Goal: Information Seeking & Learning: Learn about a topic

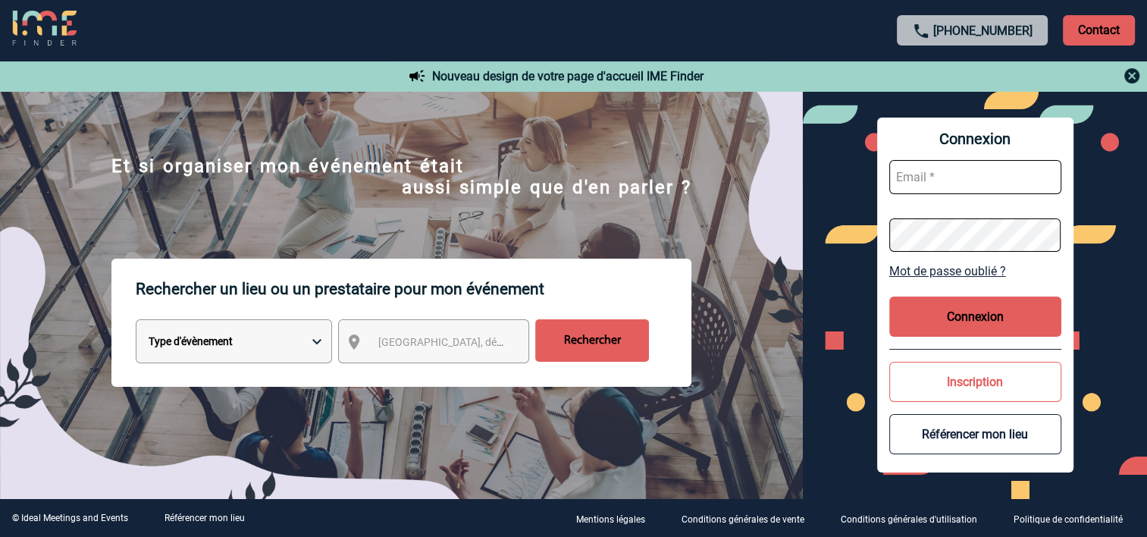
scroll to position [76, 0]
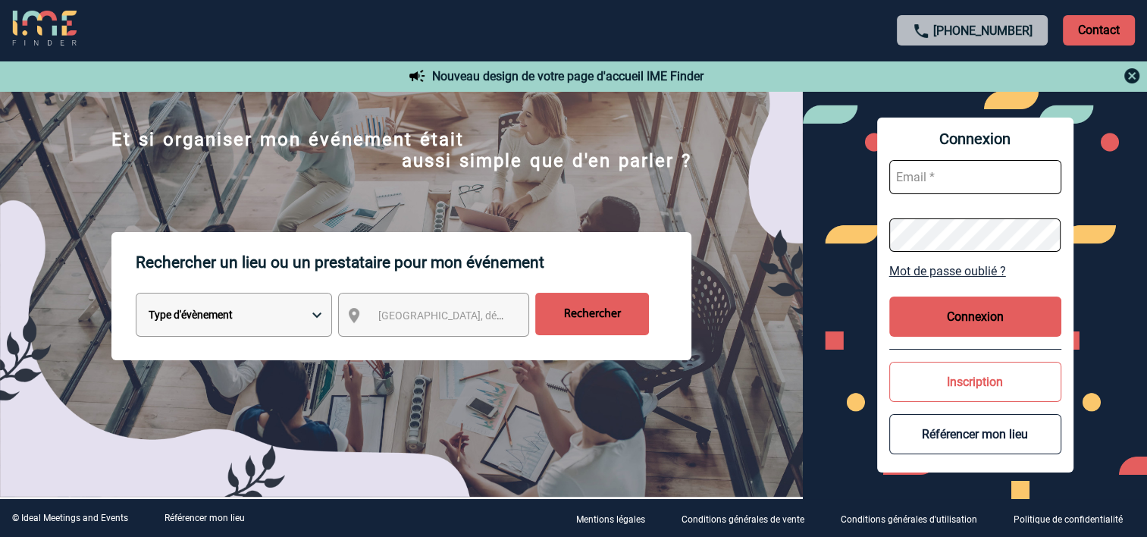
click at [230, 324] on select "Type d'évènement Séminaire avec nuitée Réunion Repas de groupe Team Building & …" at bounding box center [234, 315] width 196 height 44
select select "2"
click at [136, 296] on select "Type d'évènement Séminaire avec nuitée Réunion Repas de groupe Team Building & …" at bounding box center [234, 315] width 196 height 44
click at [418, 337] on div "[GEOGRAPHIC_DATA], département, région..." at bounding box center [433, 315] width 191 height 44
click at [428, 326] on span "[GEOGRAPHIC_DATA], département, région..." at bounding box center [447, 315] width 151 height 21
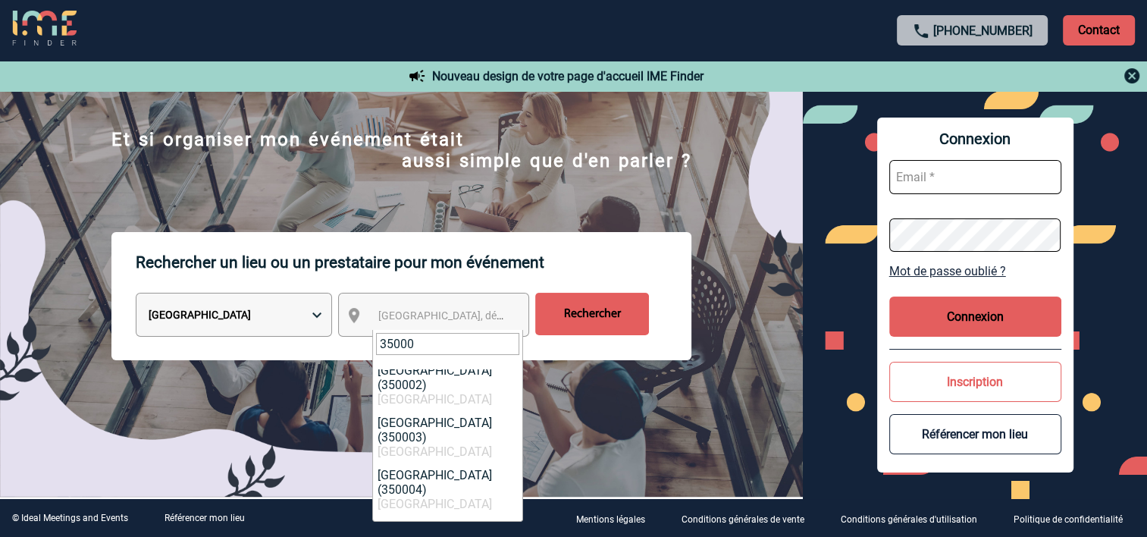
scroll to position [0, 0]
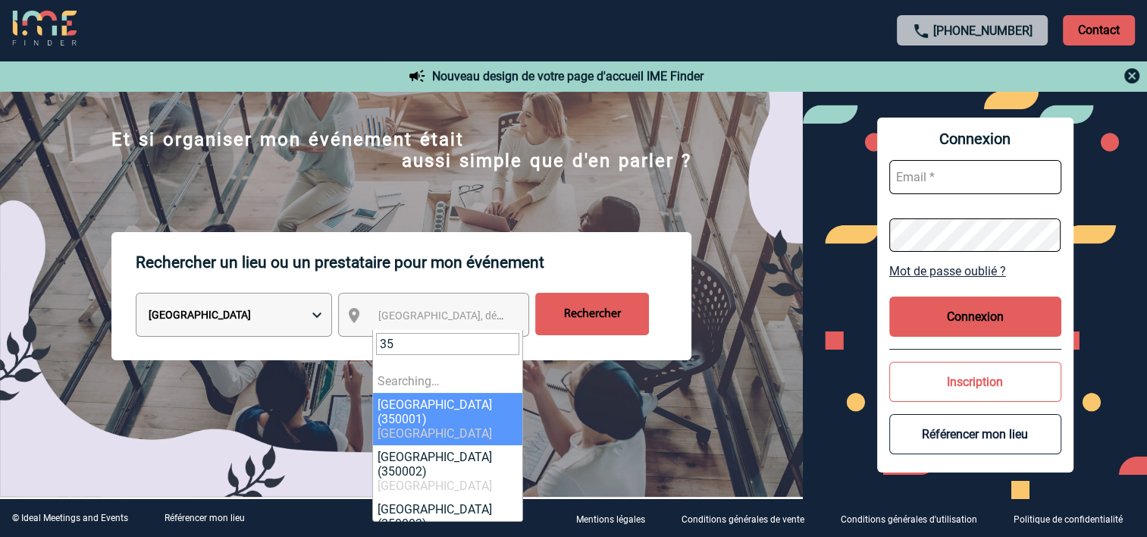
type input "3"
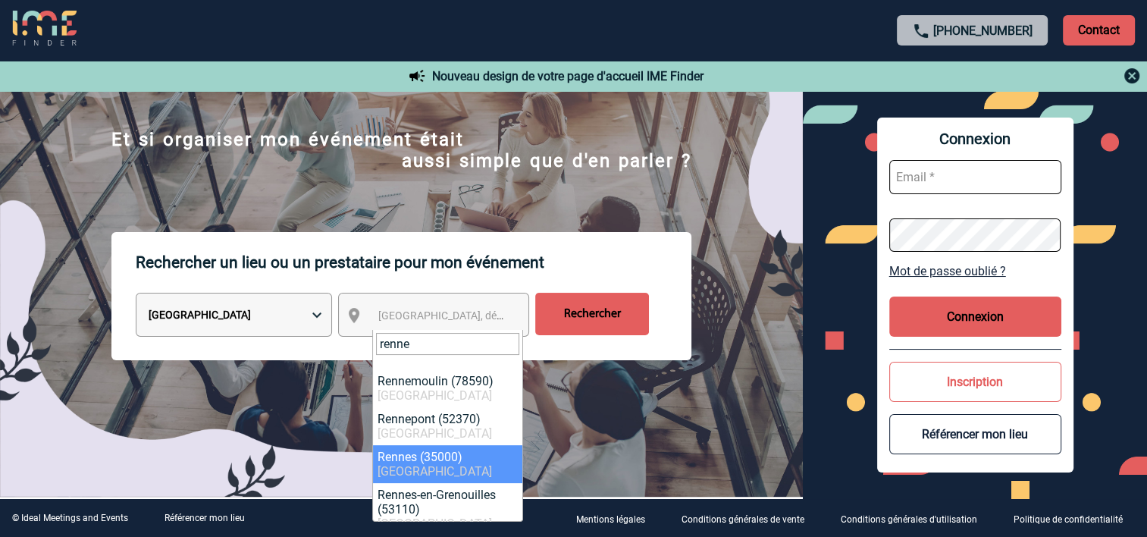
type input "renne"
select select "2210"
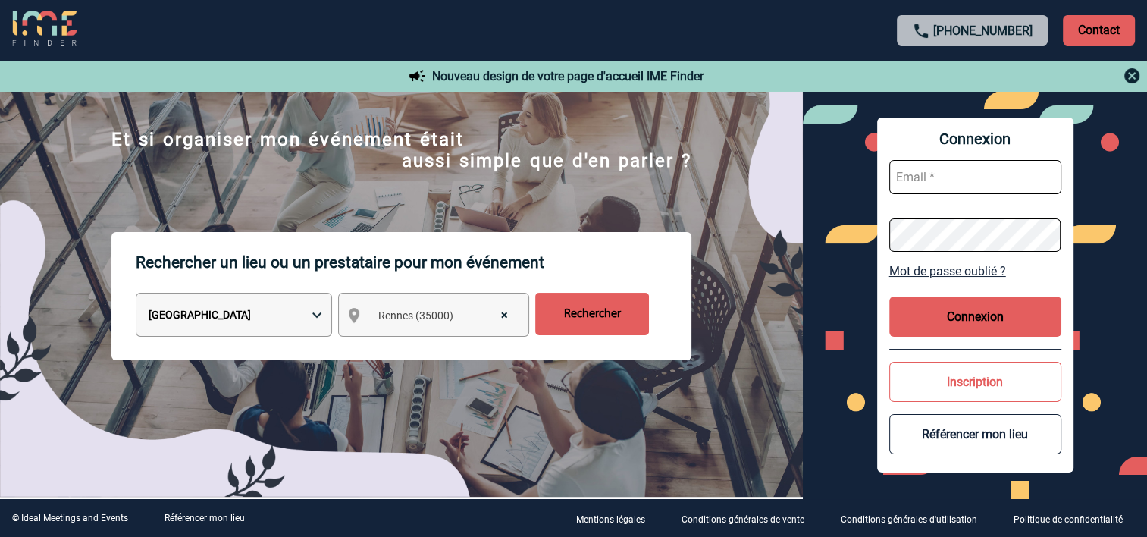
click at [598, 315] on input "Rechercher" at bounding box center [592, 314] width 114 height 42
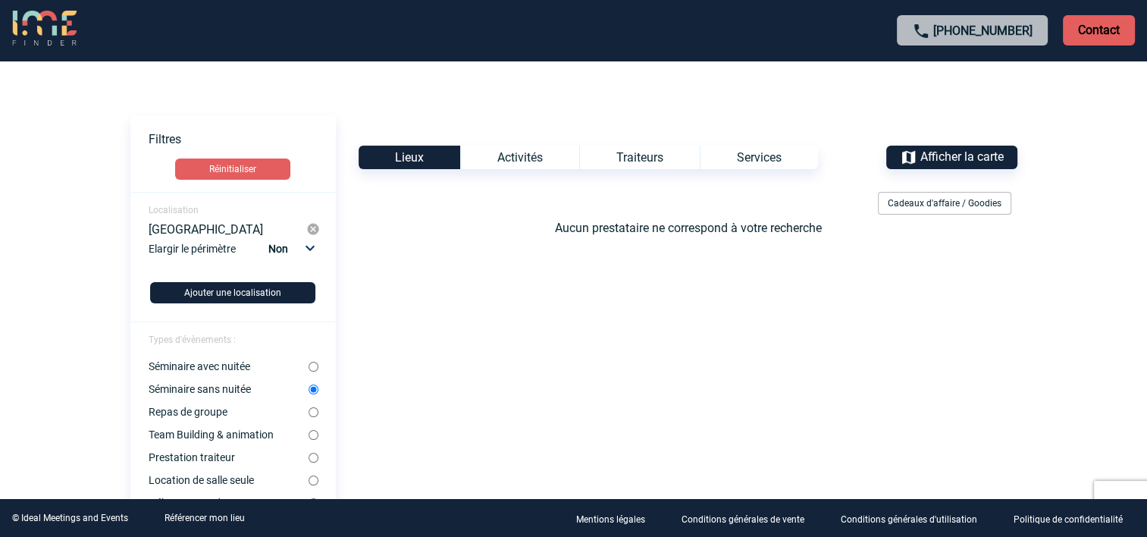
click at [307, 391] on label "Séminaire sans nuitée" at bounding box center [229, 389] width 160 height 12
click at [309, 391] on input "Séminaire sans nuitée" at bounding box center [314, 389] width 10 height 10
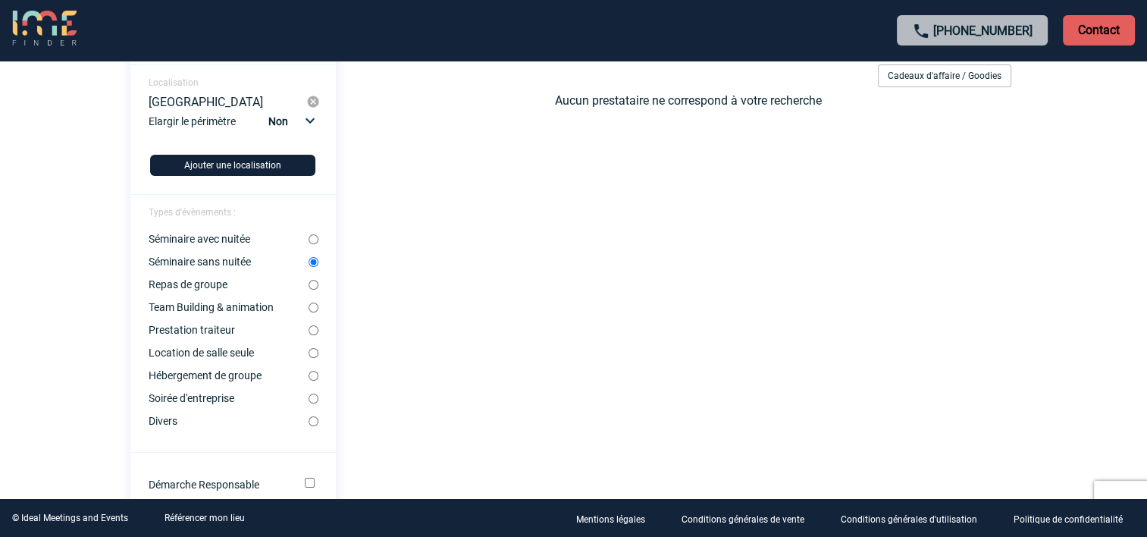
scroll to position [152, 0]
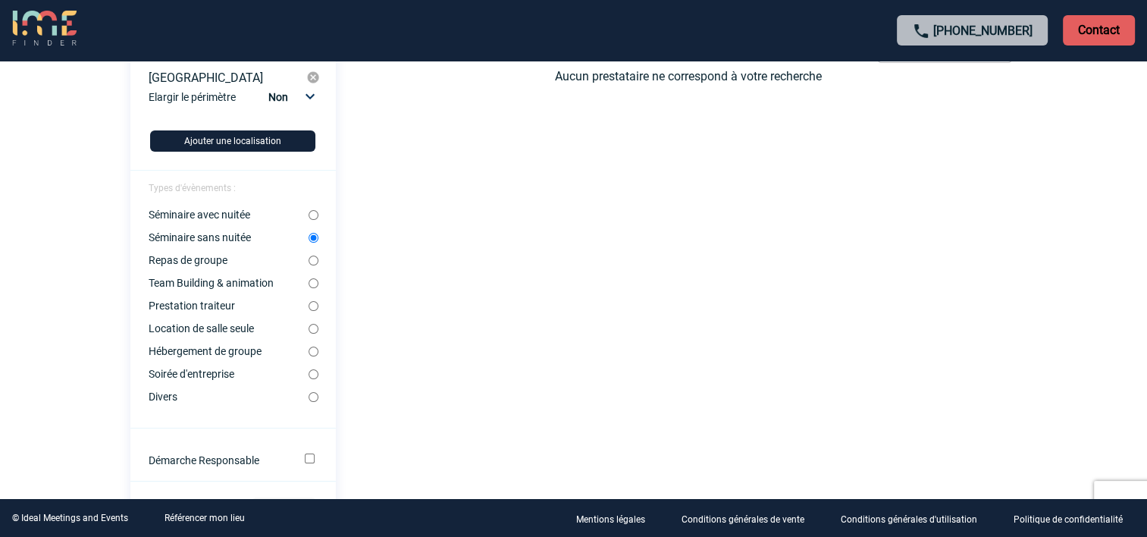
click at [311, 309] on input "Prestation traiteur" at bounding box center [314, 306] width 10 height 10
radio input "true"
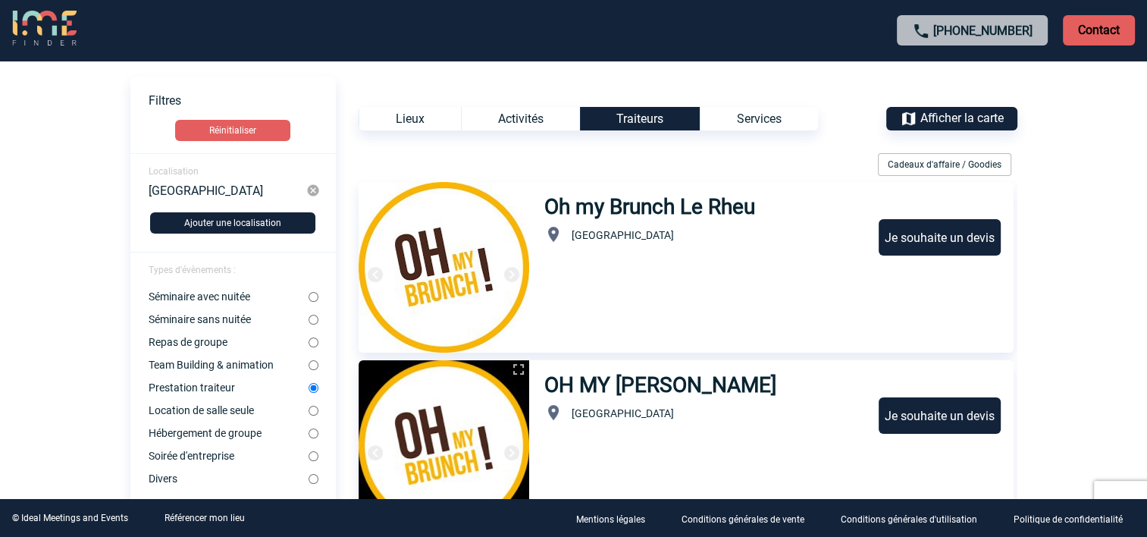
scroll to position [76, 0]
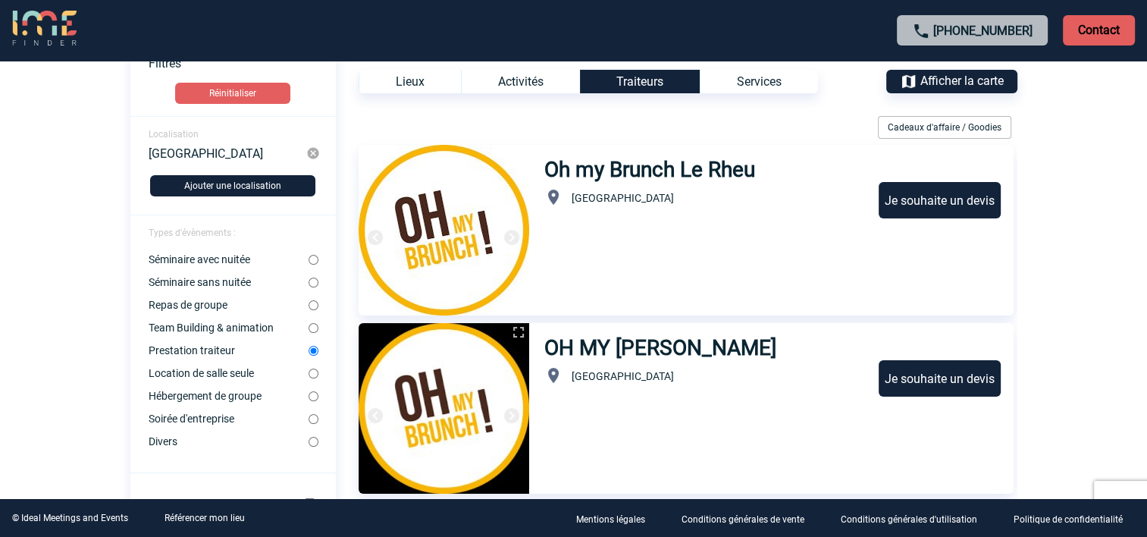
click at [311, 309] on input "Repas de groupe" at bounding box center [314, 305] width 10 height 10
radio input "true"
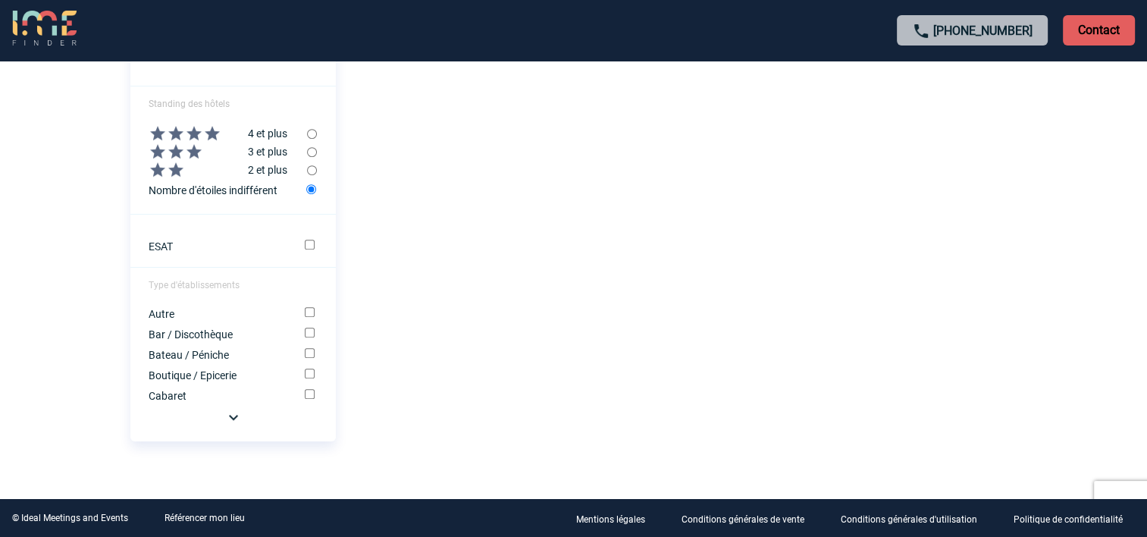
scroll to position [713, 0]
click at [236, 414] on img at bounding box center [233, 414] width 18 height 18
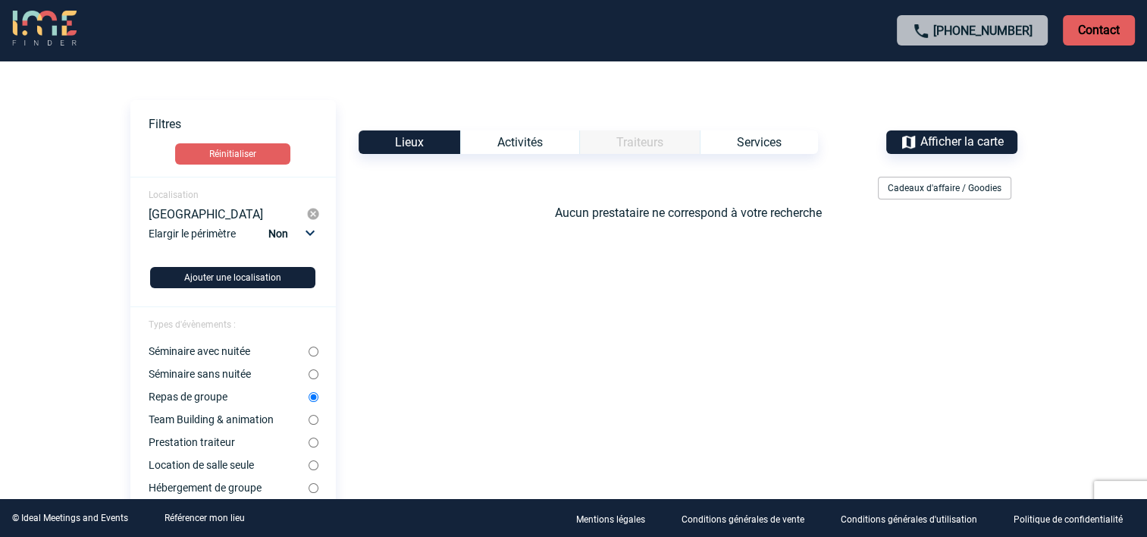
scroll to position [0, 0]
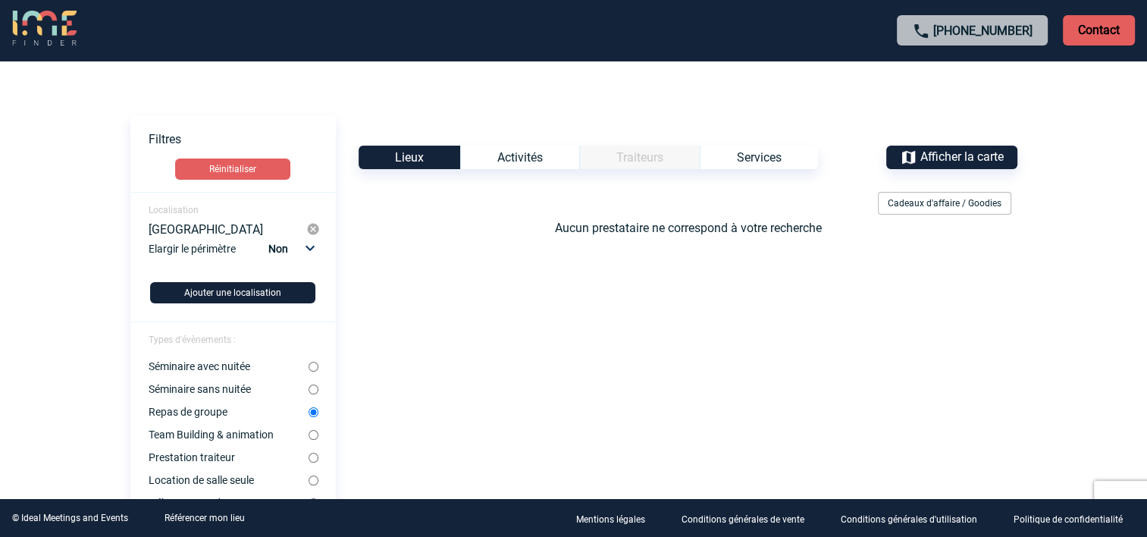
click at [310, 224] on img at bounding box center [313, 229] width 14 height 14
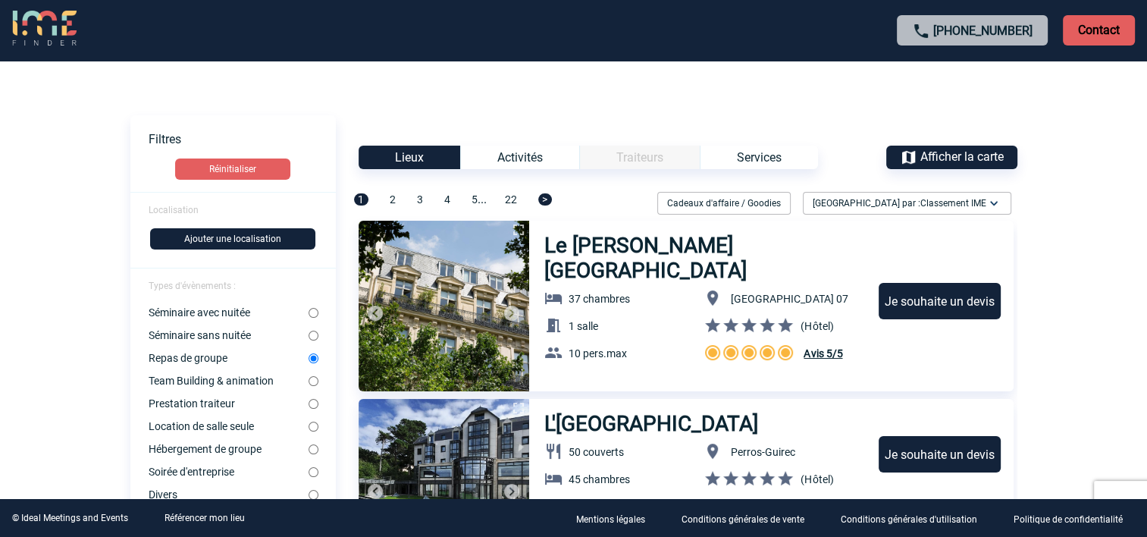
click at [316, 406] on input "Prestation traiteur" at bounding box center [314, 404] width 10 height 10
radio input "true"
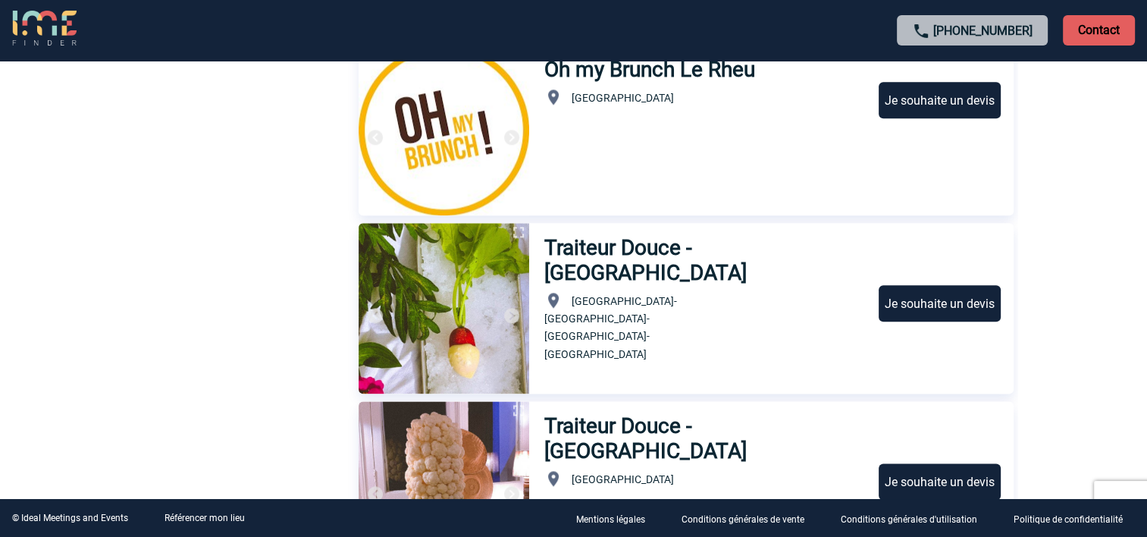
scroll to position [1743, 0]
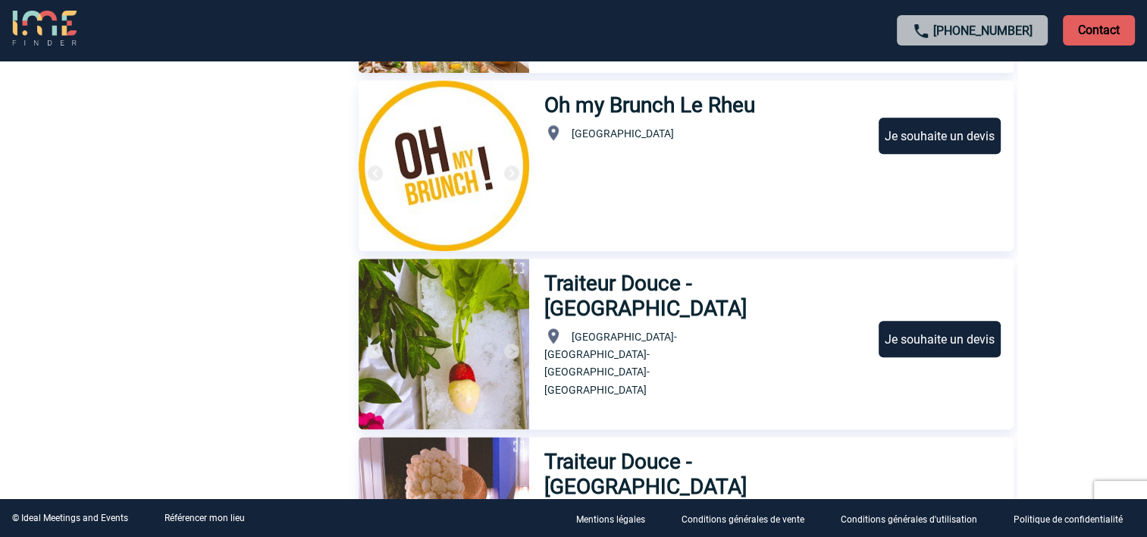
click at [607, 100] on h3 "Oh my Brunch Le Rheu" at bounding box center [650, 104] width 212 height 25
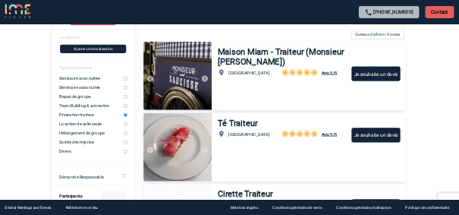
scroll to position [0, 0]
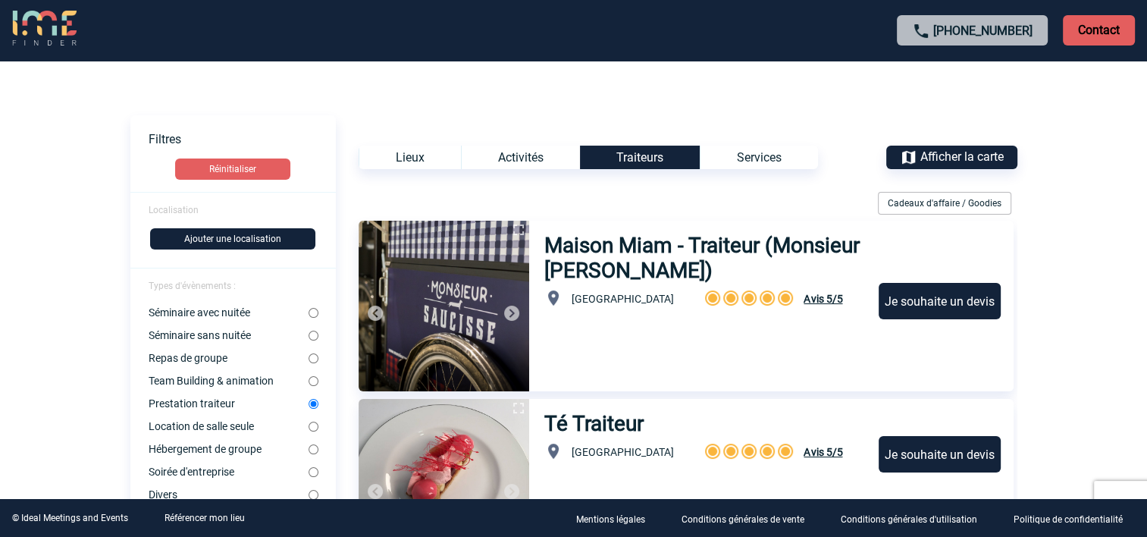
click at [425, 152] on div "Lieux" at bounding box center [410, 157] width 102 height 23
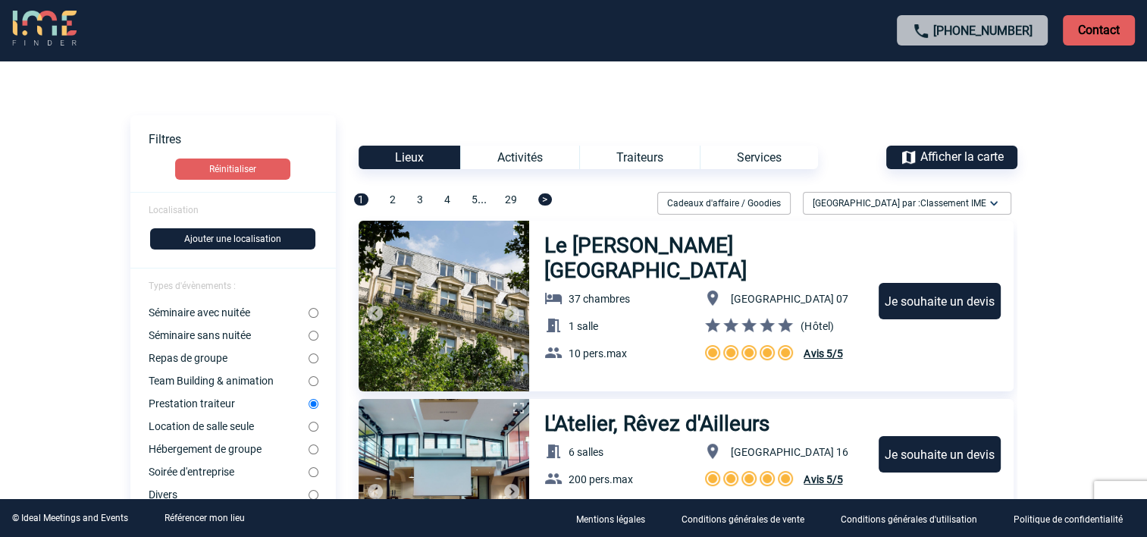
click at [961, 161] on span "Afficher la carte" at bounding box center [961, 156] width 83 height 14
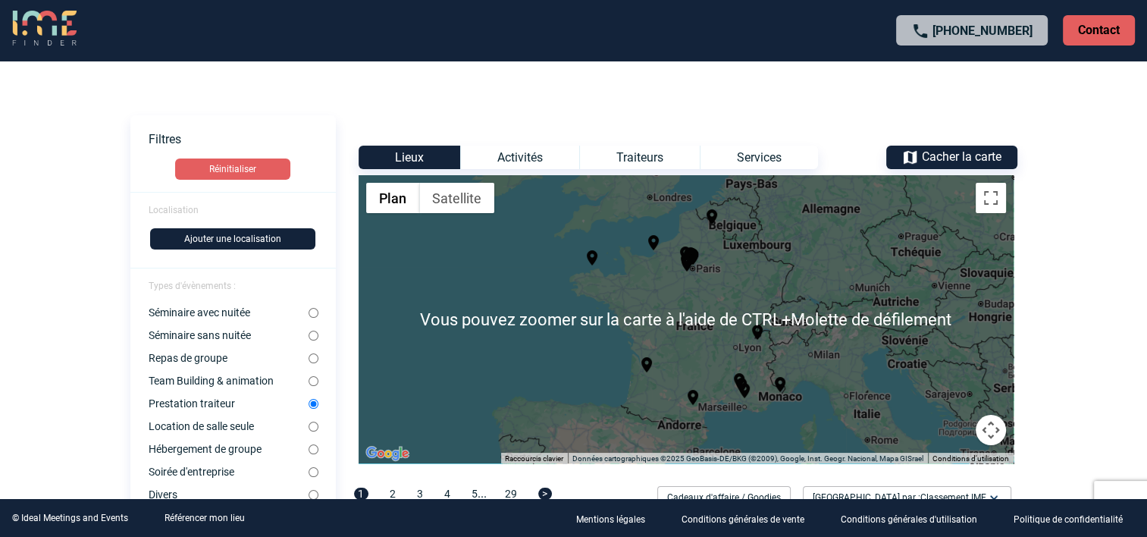
click at [622, 314] on div "Pour activer le glissement avec le clavier, appuyez sur Alt+Entrée. Une fois ce…" at bounding box center [686, 319] width 655 height 288
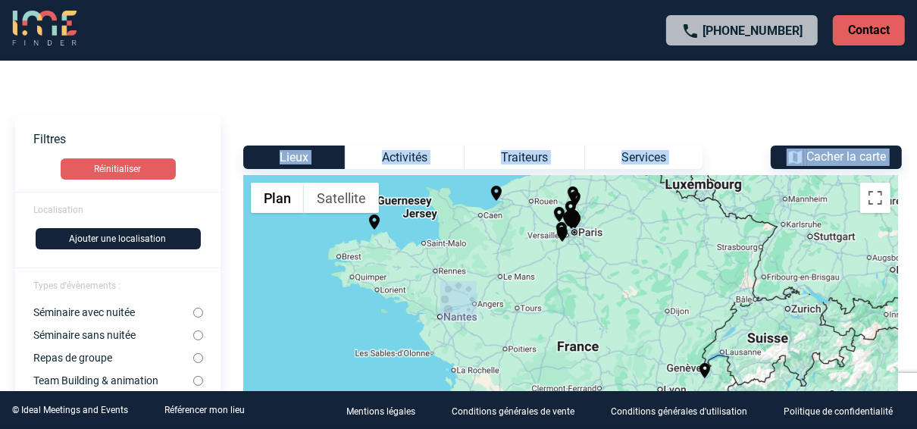
drag, startPoint x: 471, startPoint y: 264, endPoint x: 539, endPoint y: 257, distance: 68.6
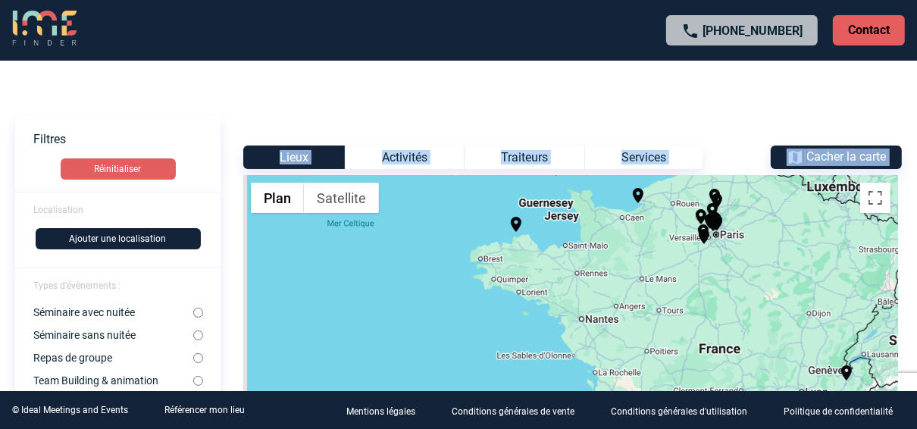
drag, startPoint x: 448, startPoint y: 270, endPoint x: 592, endPoint y: 272, distance: 144.0
click at [592, 272] on div "Pour activer le glissement avec le clavier, appuyez sur Alt+Entrée. Une fois ce…" at bounding box center [570, 319] width 655 height 288
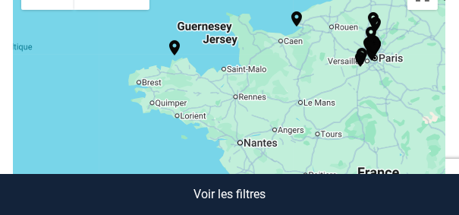
scroll to position [212, 0]
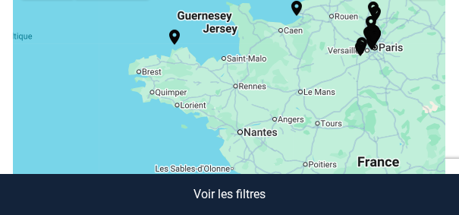
click at [254, 92] on div "Pour activer le glissement avec le clavier, appuyez sur Alt+Entrée. Une fois ce…" at bounding box center [229, 131] width 431 height 341
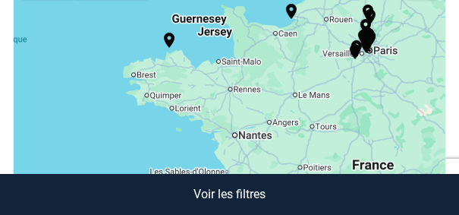
drag, startPoint x: 254, startPoint y: 92, endPoint x: 238, endPoint y: 102, distance: 18.3
click at [238, 102] on div "Pour activer le glissement avec le clavier, appuyez sur Alt+Entrée. Une fois ce…" at bounding box center [229, 131] width 431 height 341
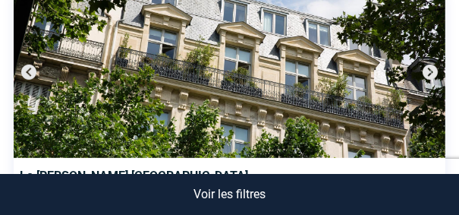
click at [279, 177] on p "Voir les filtres" at bounding box center [229, 194] width 459 height 41
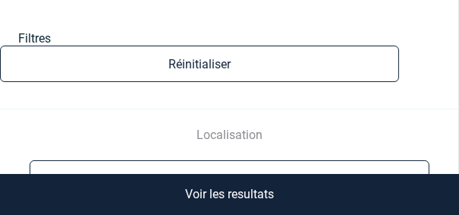
scroll to position [61, 0]
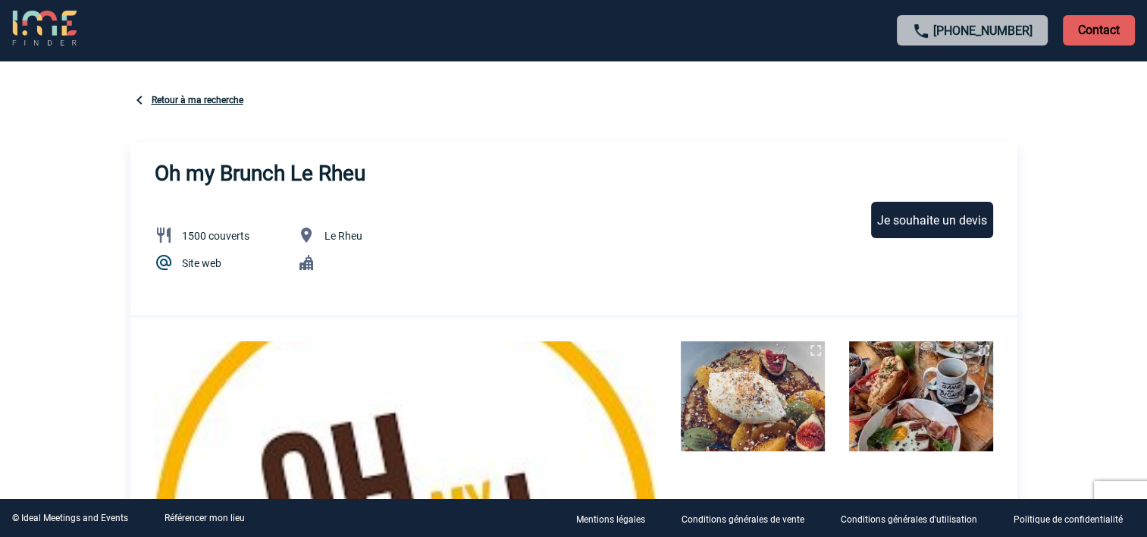
click at [107, 251] on body "[PHONE_NUMBER] Contact Contact Sélectionner Retour à ma recherche Oh my Brunch …" at bounding box center [573, 268] width 1147 height 537
click at [156, 92] on div "Retour à ma recherche" at bounding box center [573, 101] width 887 height 21
click at [136, 105] on img at bounding box center [139, 100] width 18 height 18
click at [143, 99] on img at bounding box center [139, 100] width 18 height 18
click at [194, 107] on div "Retour à ma recherche" at bounding box center [573, 101] width 887 height 21
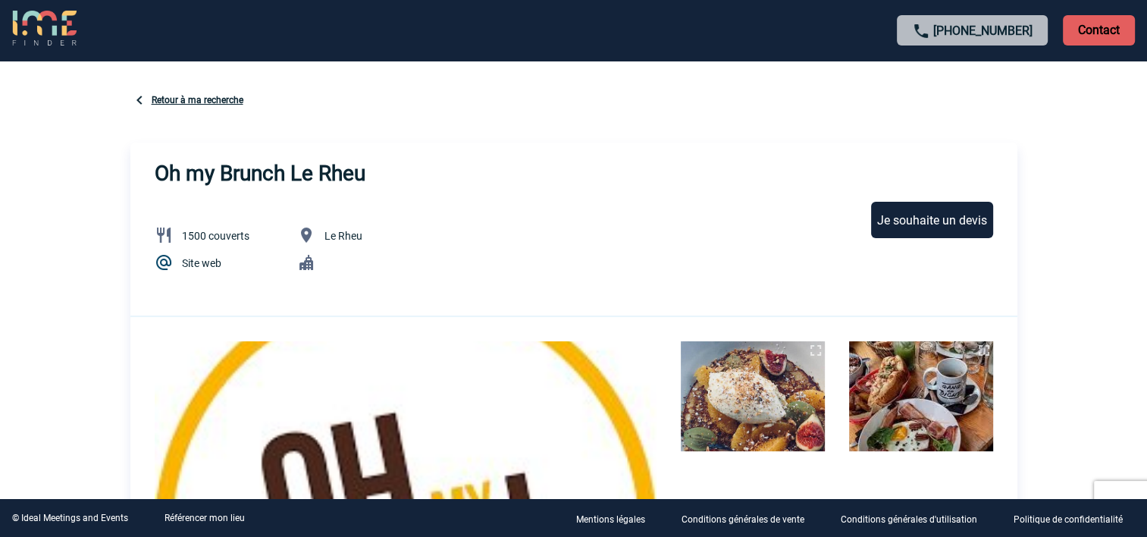
click at [203, 97] on link "Retour à ma recherche" at bounding box center [198, 100] width 92 height 11
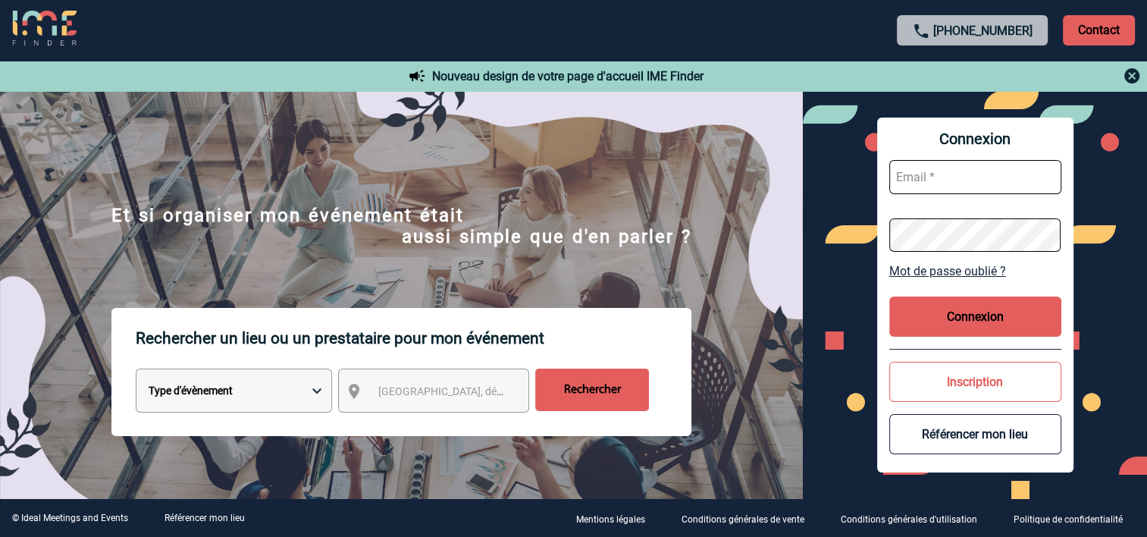
click at [570, 395] on input "Rechercher" at bounding box center [592, 389] width 114 height 42
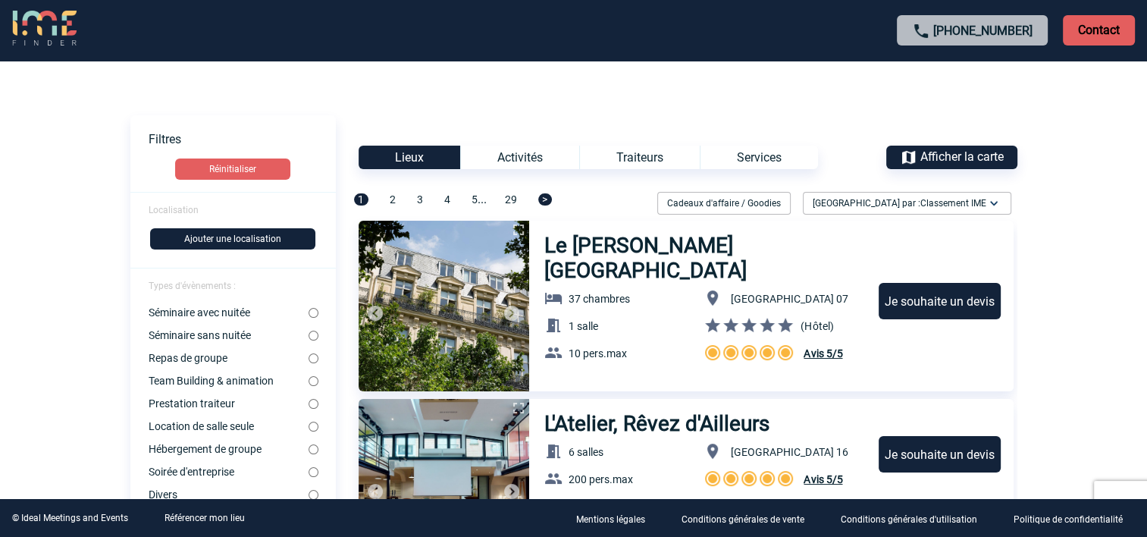
click at [946, 160] on span "Afficher la carte" at bounding box center [961, 156] width 83 height 14
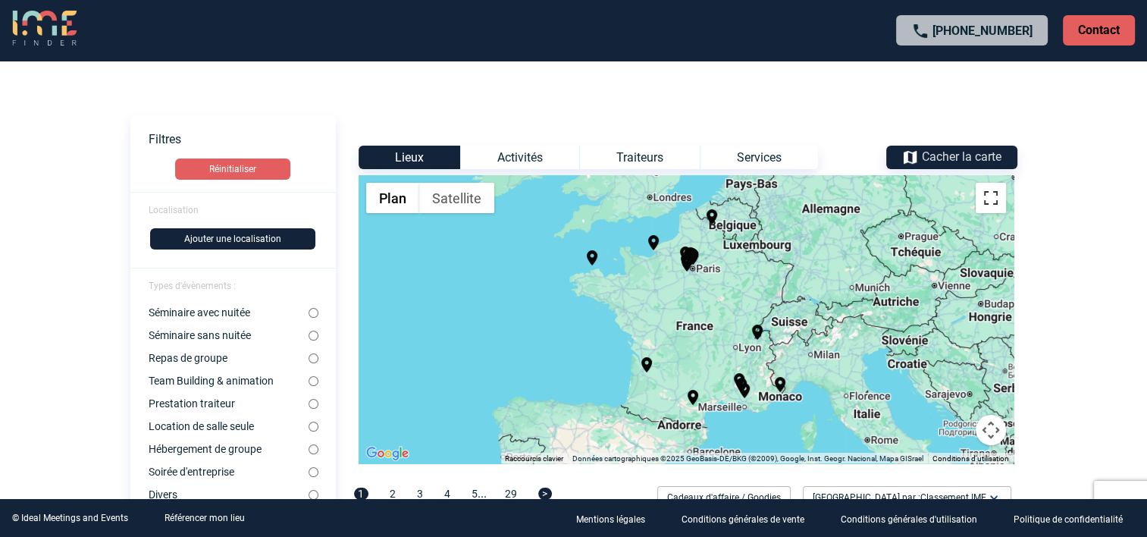
click at [1003, 206] on button "Passer en plein écran" at bounding box center [991, 198] width 30 height 30
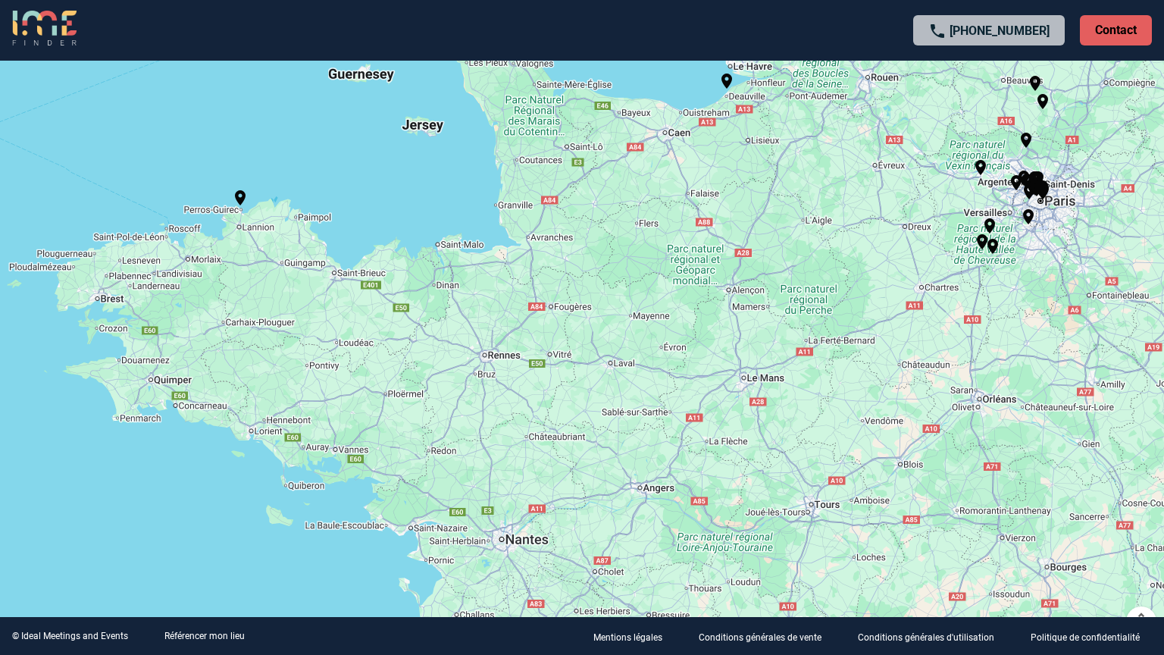
drag, startPoint x: 452, startPoint y: 346, endPoint x: 637, endPoint y: 428, distance: 203.3
click at [637, 428] on div "Pour activer le glissement avec le clavier, appuyez sur Alt+Entrée. Une fois ce…" at bounding box center [582, 327] width 1164 height 655
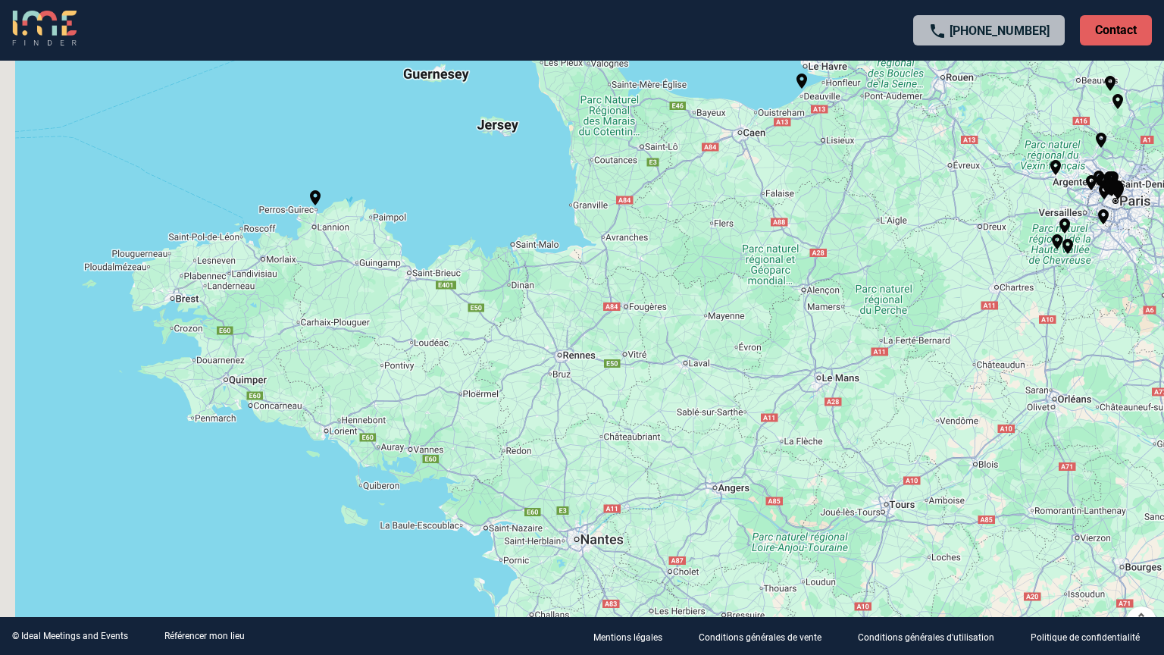
drag, startPoint x: 691, startPoint y: 423, endPoint x: 725, endPoint y: 424, distance: 33.4
click at [723, 424] on div "Pour activer le glissement avec le clavier, appuyez sur Alt+Entrée. Une fois ce…" at bounding box center [582, 327] width 1164 height 655
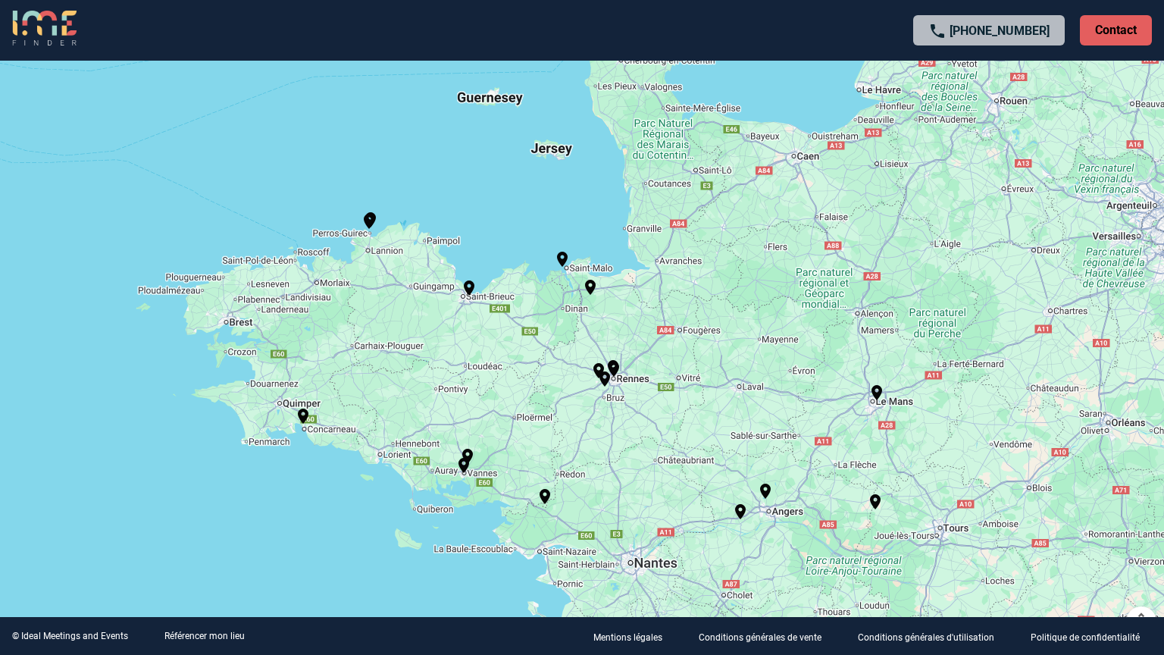
drag, startPoint x: 779, startPoint y: 314, endPoint x: 775, endPoint y: 340, distance: 26.8
click at [775, 340] on div "Pour activer le glissement avec le clavier, appuyez sur Alt+Entrée. Une fois ce…" at bounding box center [582, 327] width 1164 height 655
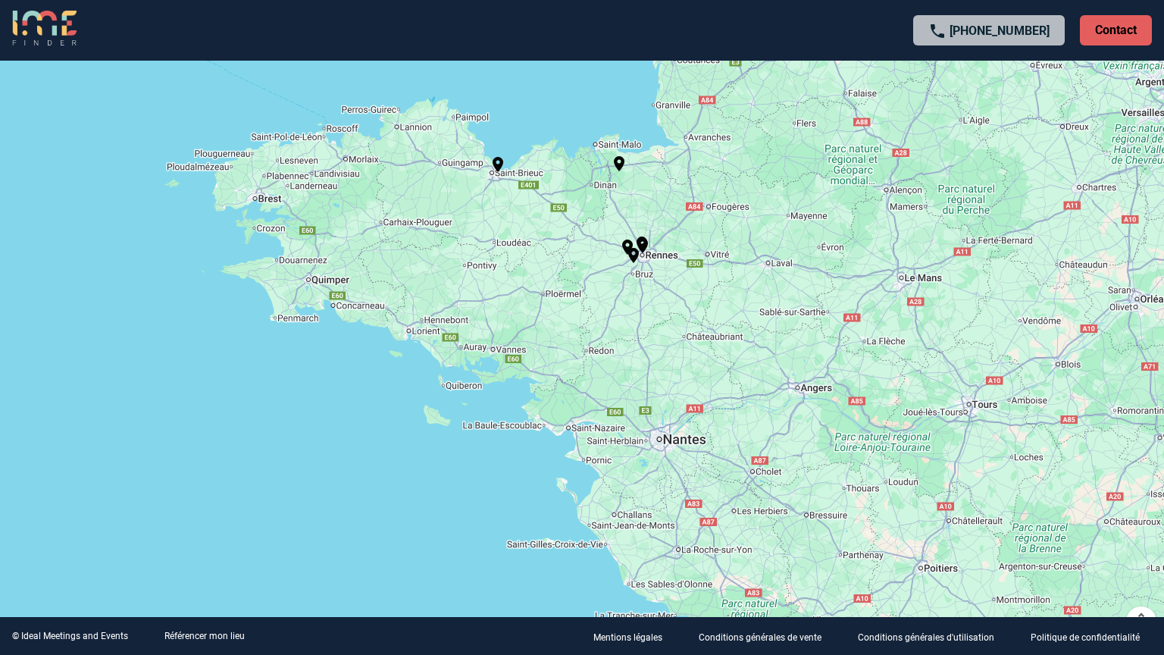
drag, startPoint x: 697, startPoint y: 455, endPoint x: 657, endPoint y: 304, distance: 155.9
click at [657, 304] on div "Pour activer le glissement avec le clavier, appuyez sur Alt+Entrée. Une fois ce…" at bounding box center [582, 327] width 1164 height 655
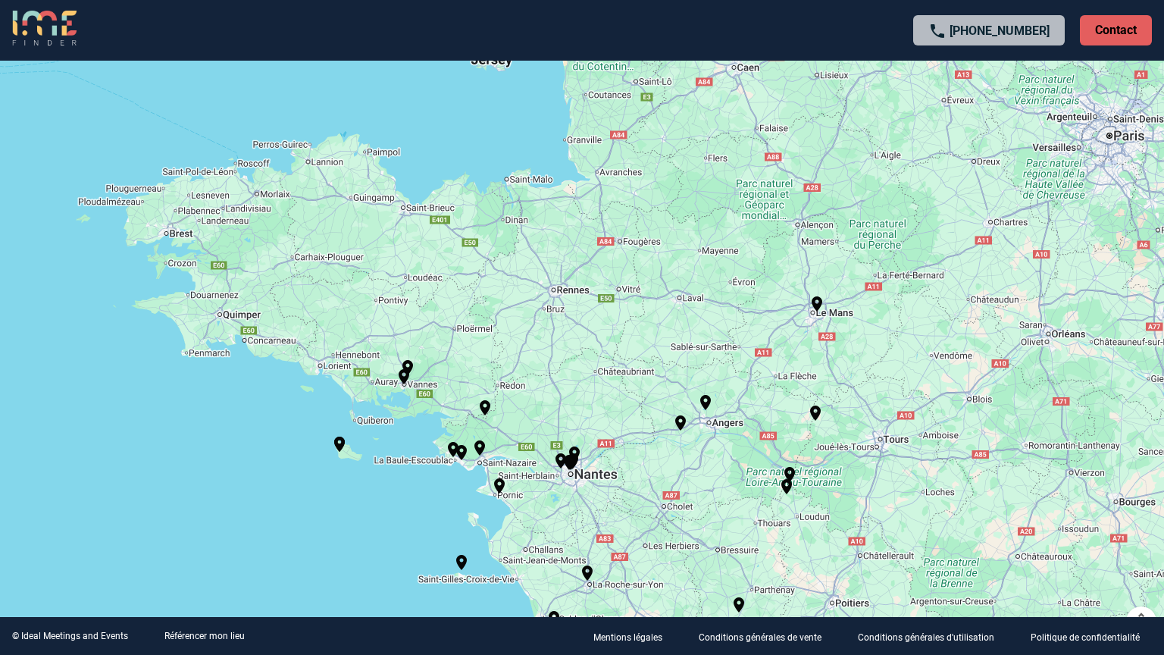
drag, startPoint x: 749, startPoint y: 227, endPoint x: 603, endPoint y: 359, distance: 195.9
click at [613, 391] on div "Pour activer le glissement avec le clavier, appuyez sur Alt+Entrée. Une fois ce…" at bounding box center [582, 327] width 1164 height 655
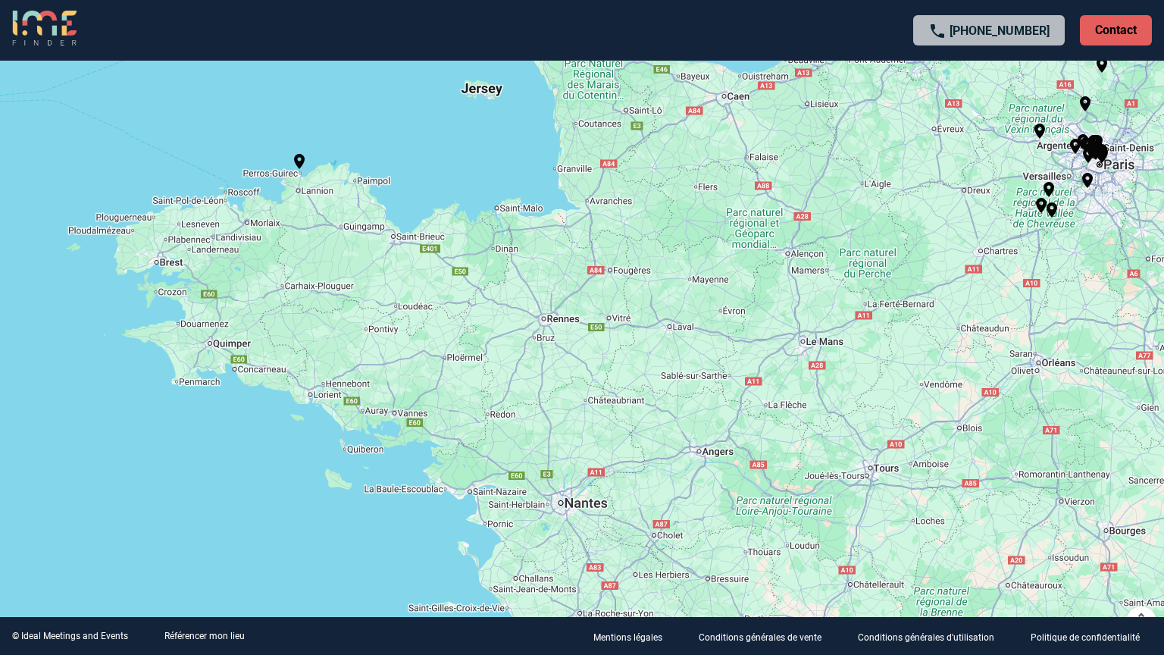
drag, startPoint x: 919, startPoint y: 288, endPoint x: 560, endPoint y: 367, distance: 367.8
click at [560, 367] on div "Pour activer le glissement avec le clavier, appuyez sur Alt+Entrée. Une fois ce…" at bounding box center [582, 327] width 1164 height 655
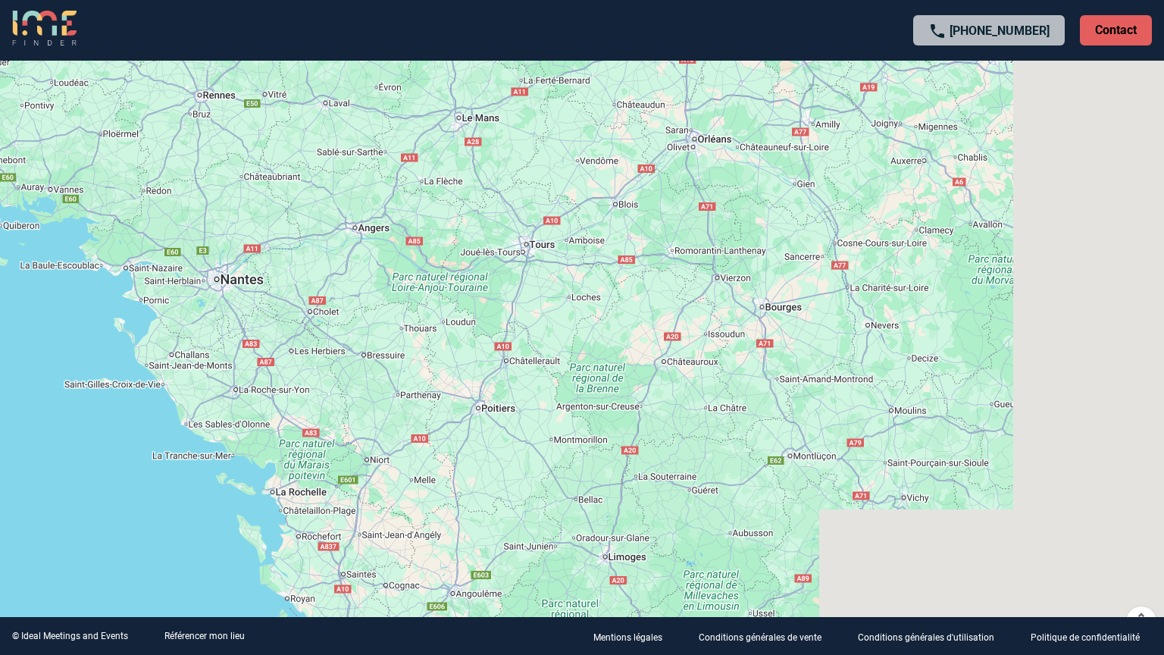
drag, startPoint x: 907, startPoint y: 297, endPoint x: 510, endPoint y: 58, distance: 462.8
click at [510, 58] on div "Pour activer le glissement avec le clavier, appuyez sur Alt+Entrée. Une fois ce…" at bounding box center [582, 327] width 1164 height 655
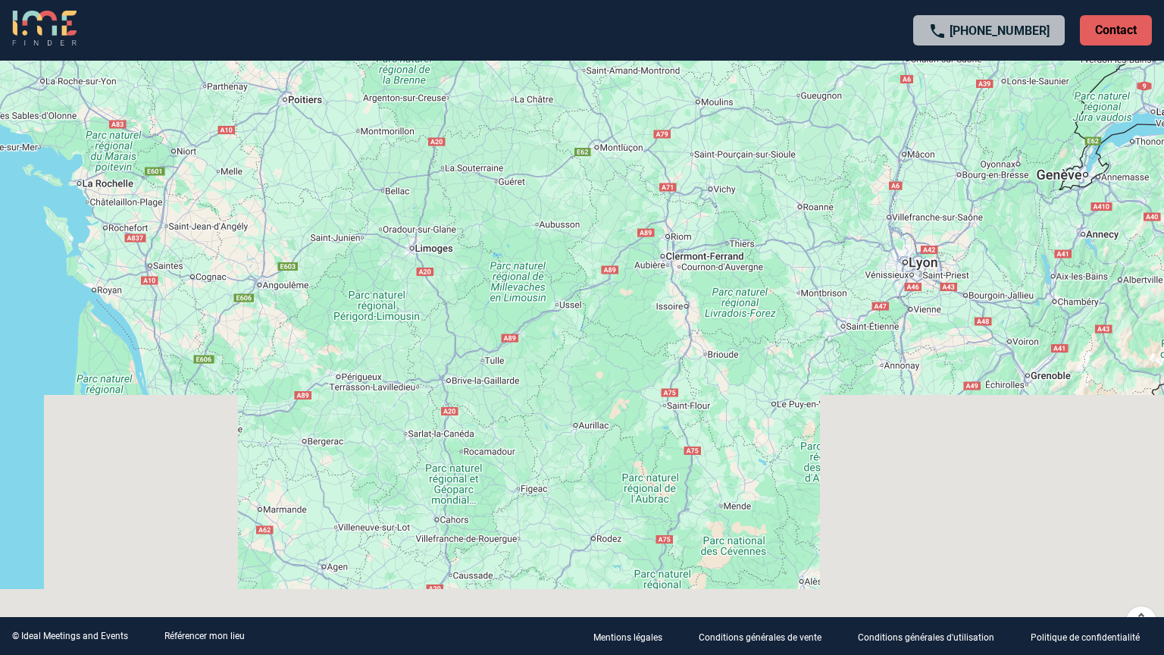
drag, startPoint x: 611, startPoint y: 343, endPoint x: 529, endPoint y: 52, distance: 302.4
click at [529, 52] on div "Pour activer le glissement avec le clavier, appuyez sur Alt+Entrée. Une fois ce…" at bounding box center [582, 327] width 1164 height 655
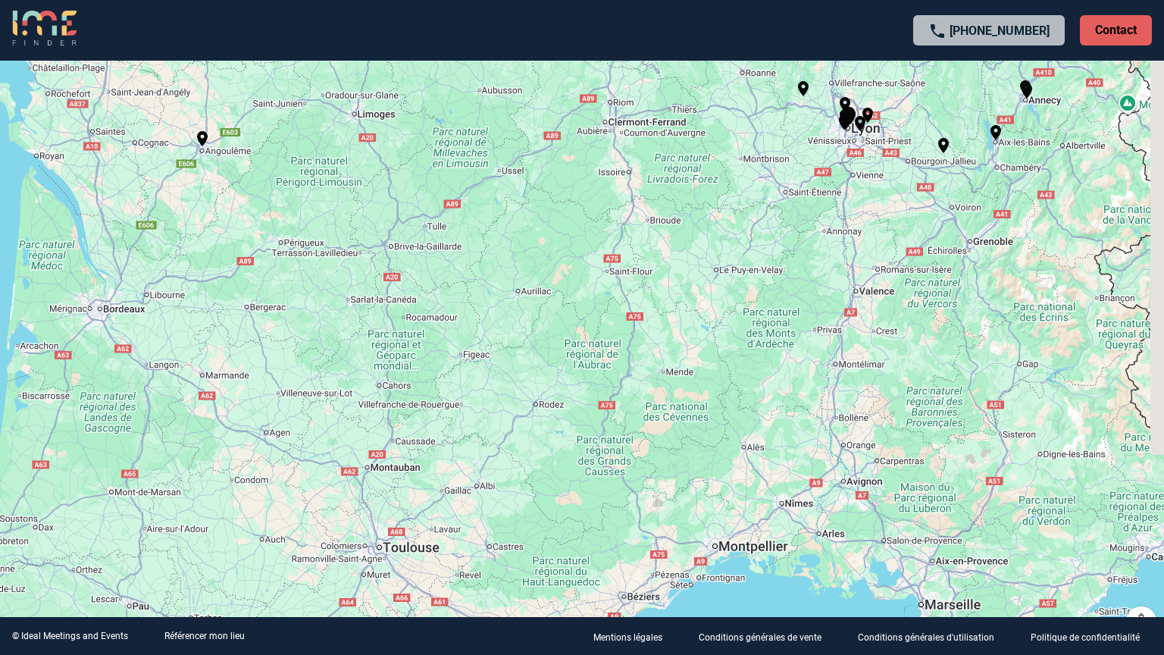
drag, startPoint x: 710, startPoint y: 304, endPoint x: 603, endPoint y: 0, distance: 322.2
click at [603, 0] on div "Pour activer le glissement avec le clavier, appuyez sur Alt+Entrée. Une fois ce…" at bounding box center [582, 327] width 1164 height 655
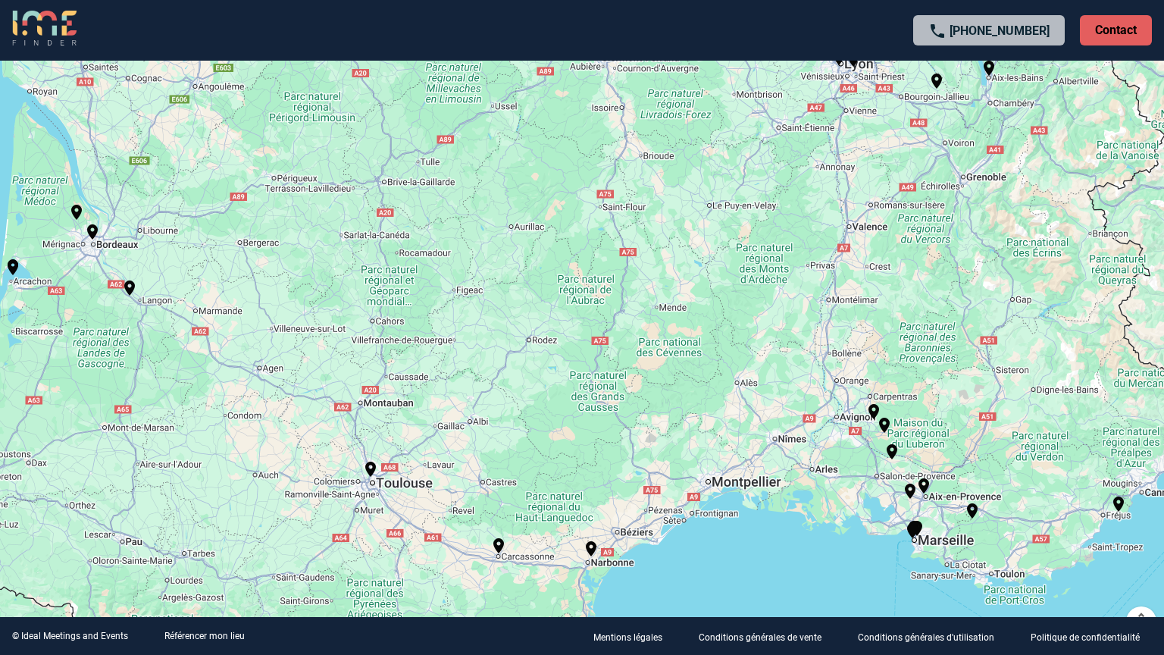
drag, startPoint x: 682, startPoint y: 350, endPoint x: 655, endPoint y: 98, distance: 253.9
click at [655, 98] on div "Pour activer le glissement avec le clavier, appuyez sur Alt+Entrée. Une fois ce…" at bounding box center [582, 327] width 1164 height 655
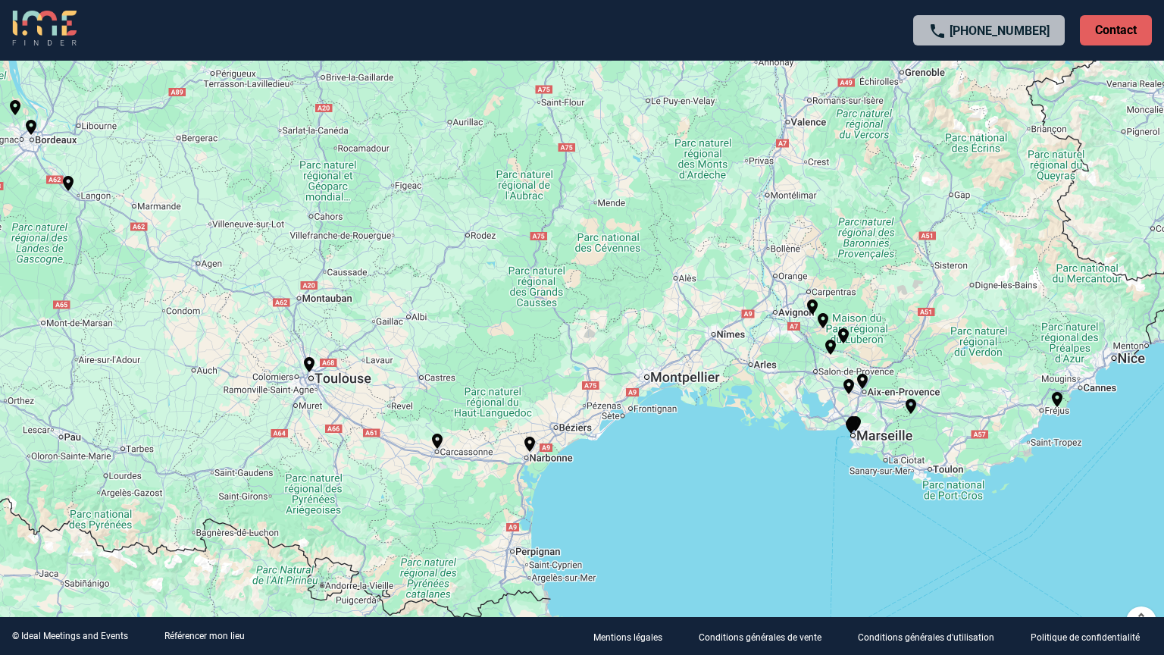
drag, startPoint x: 742, startPoint y: 378, endPoint x: 522, endPoint y: 177, distance: 298.8
click at [522, 177] on div "Pour activer le glissement avec le clavier, appuyez sur Alt+Entrée. Une fois ce…" at bounding box center [582, 327] width 1164 height 655
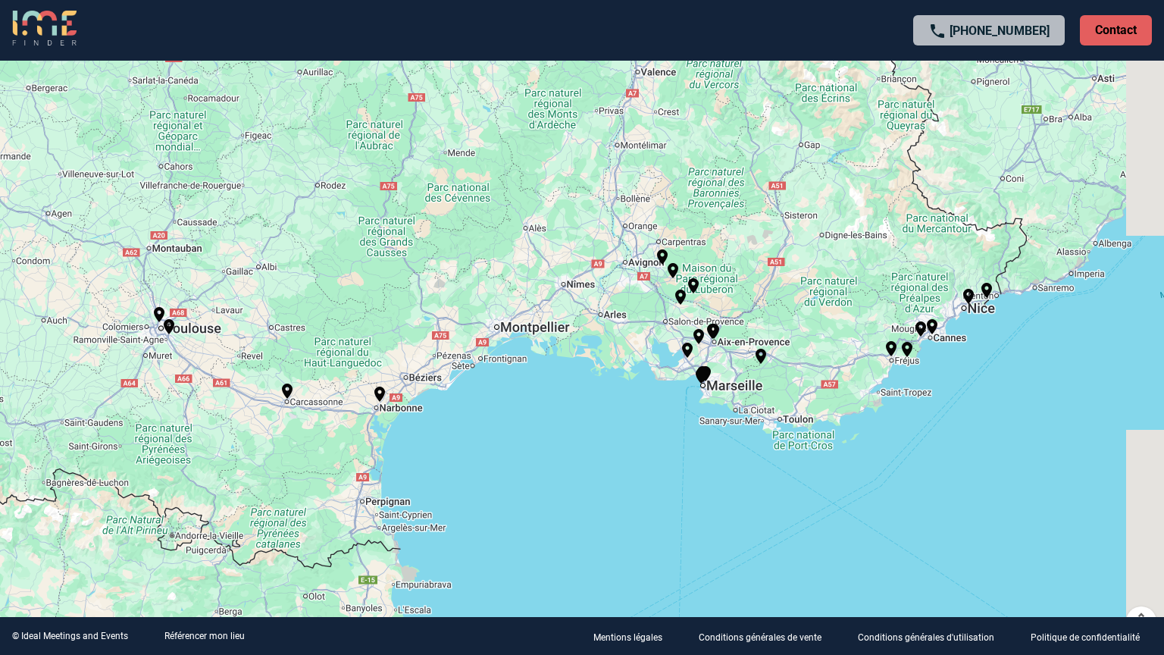
drag, startPoint x: 703, startPoint y: 403, endPoint x: 588, endPoint y: 352, distance: 126.2
click at [385, 365] on div "Pour activer le glissement avec le clavier, appuyez sur Alt+Entrée. Une fois ce…" at bounding box center [582, 327] width 1164 height 655
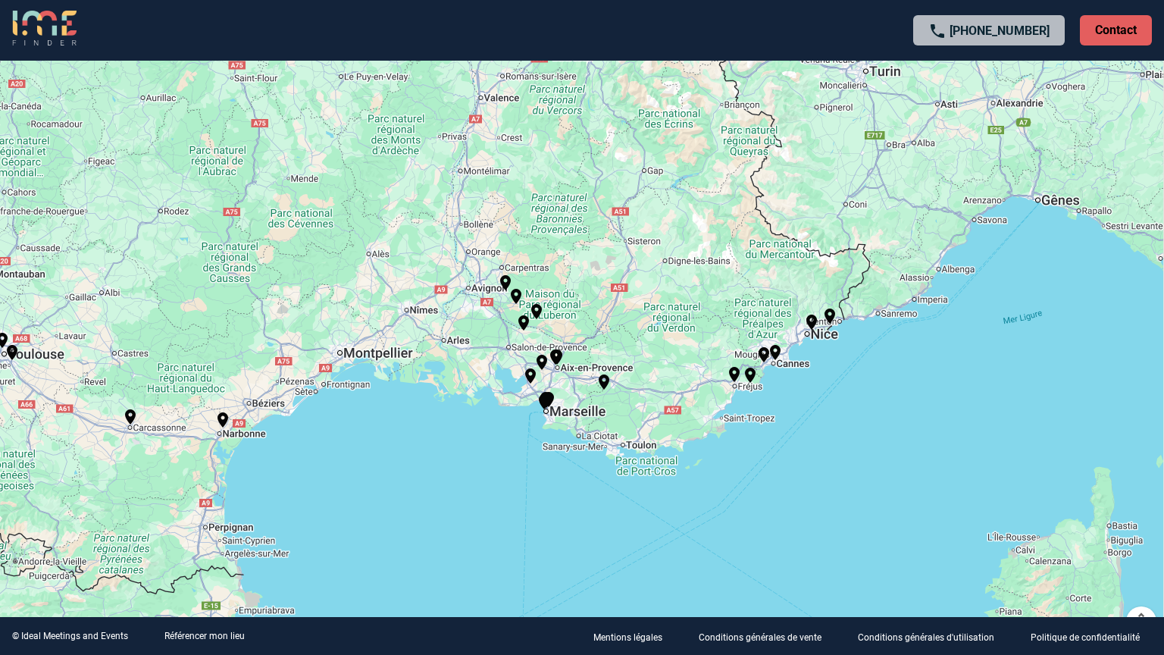
drag, startPoint x: 947, startPoint y: 262, endPoint x: 739, endPoint y: 295, distance: 210.2
click at [740, 295] on div "Pour activer le glissement avec le clavier, appuyez sur Alt+Entrée. Une fois ce…" at bounding box center [582, 327] width 1164 height 655
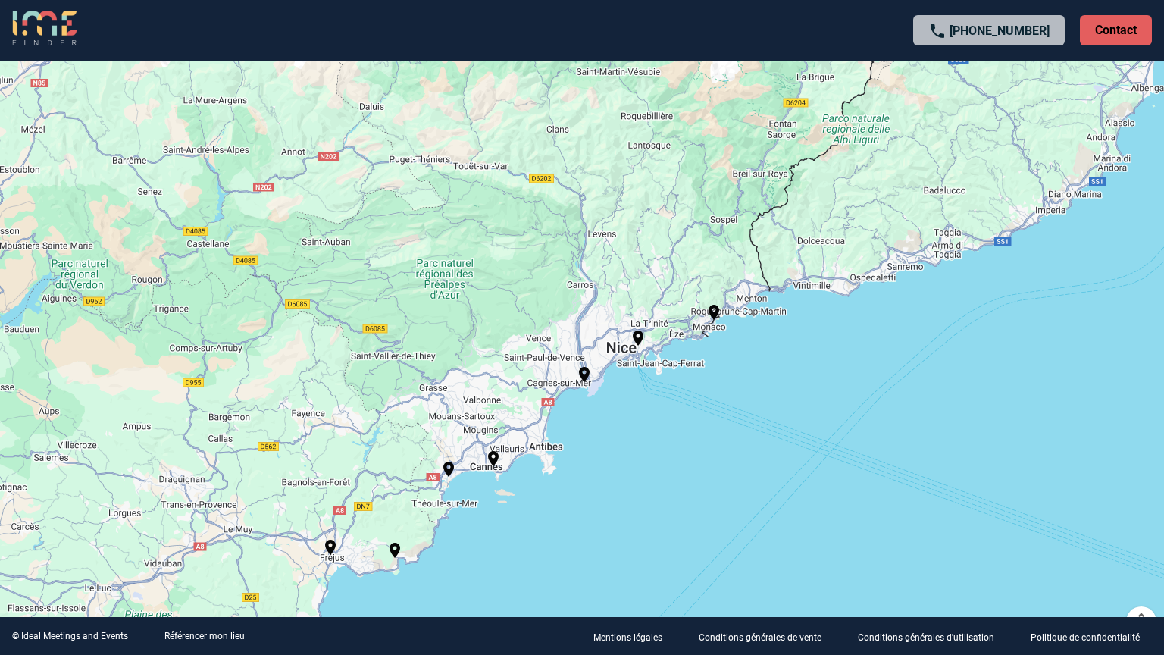
drag, startPoint x: 534, startPoint y: 361, endPoint x: 642, endPoint y: 211, distance: 184.5
click at [642, 211] on div "Pour activer le glissement avec le clavier, appuyez sur Alt+Entrée. Une fois ce…" at bounding box center [582, 327] width 1164 height 655
click at [713, 318] on img "Fairmont Monte Carlo" at bounding box center [714, 312] width 18 height 18
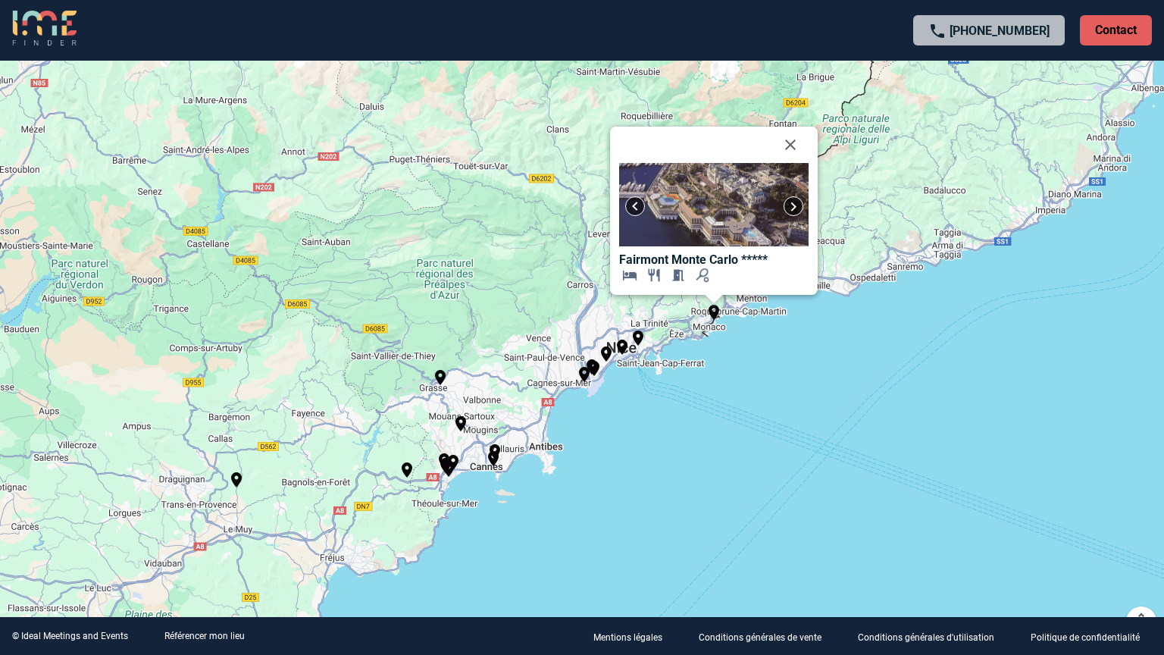
click at [713, 202] on img at bounding box center [714, 204] width 190 height 83
click at [795, 201] on img at bounding box center [794, 206] width 18 height 18
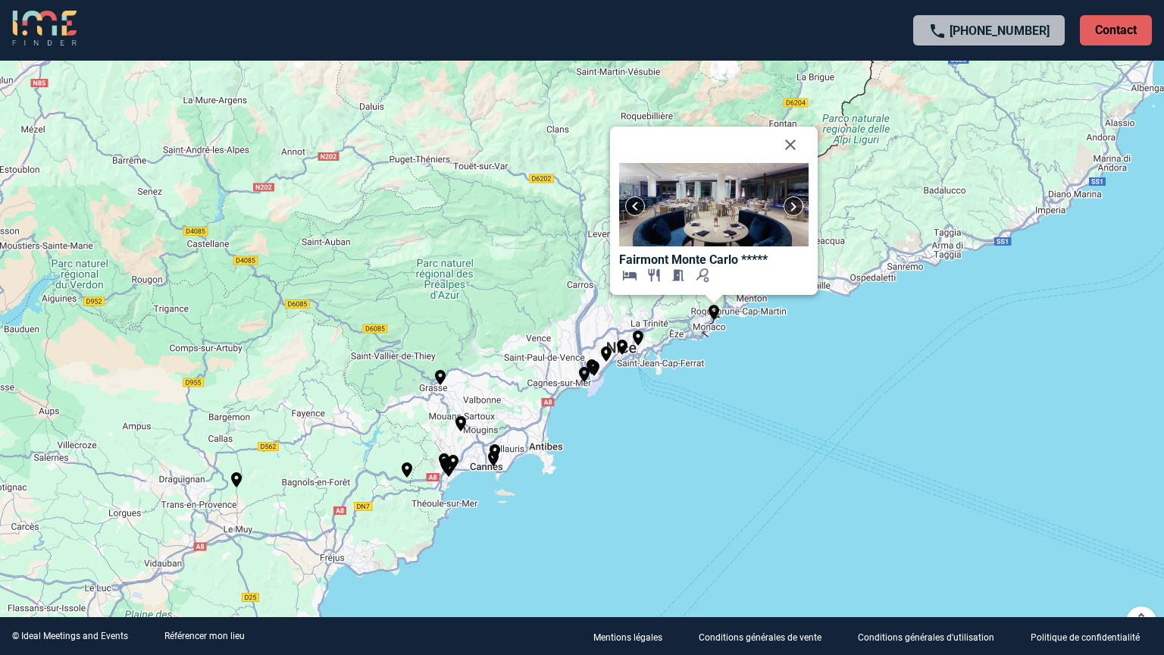
click at [795, 201] on img at bounding box center [794, 206] width 18 height 18
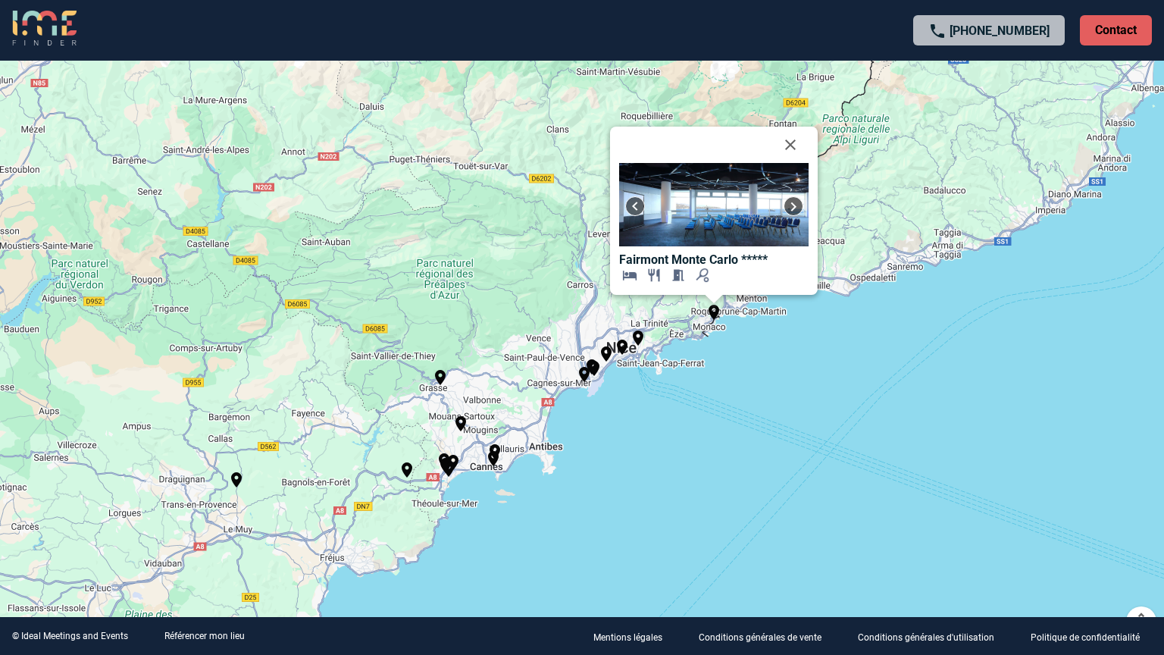
click at [795, 201] on img at bounding box center [794, 206] width 18 height 18
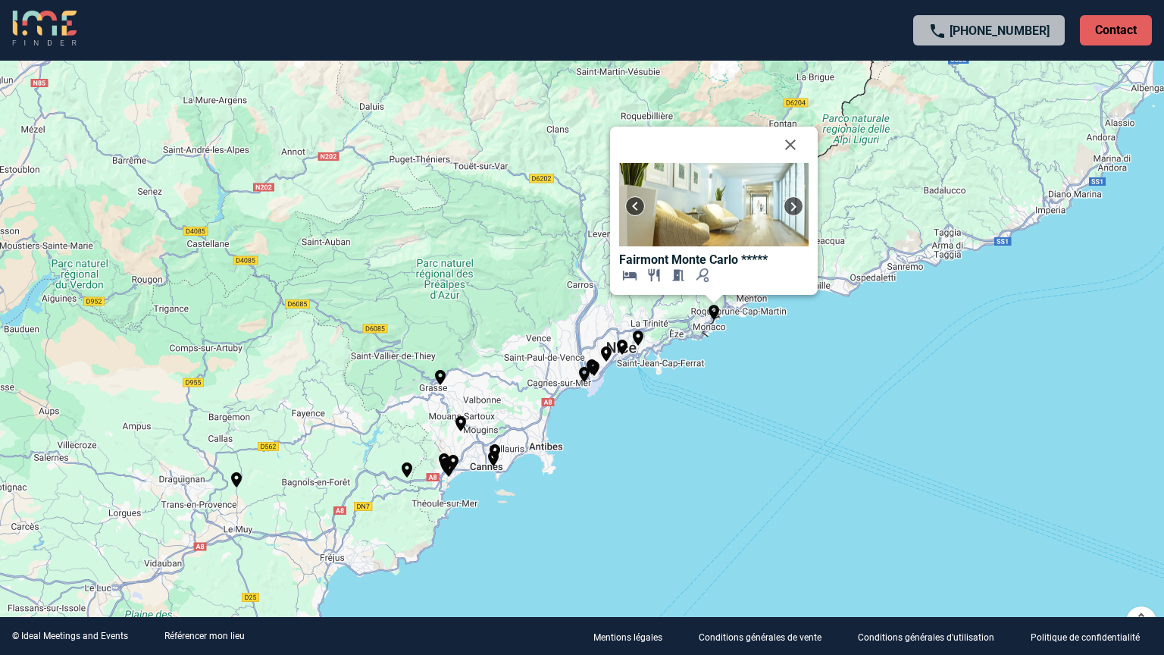
click at [795, 201] on img at bounding box center [794, 206] width 18 height 18
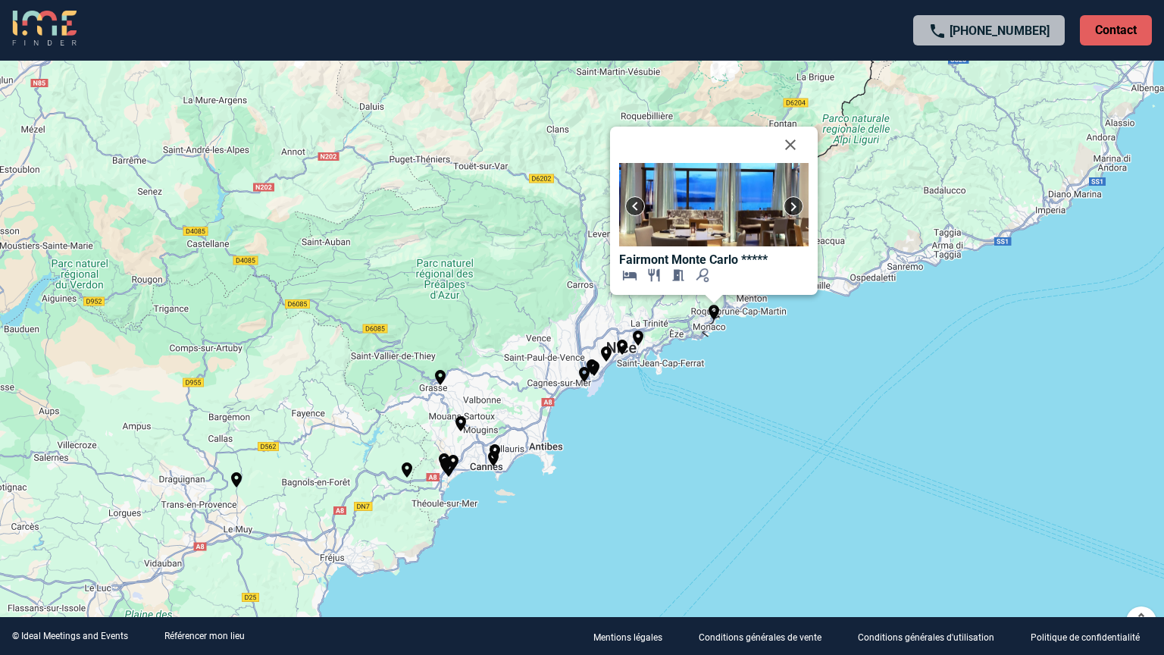
click at [795, 201] on img at bounding box center [794, 206] width 18 height 18
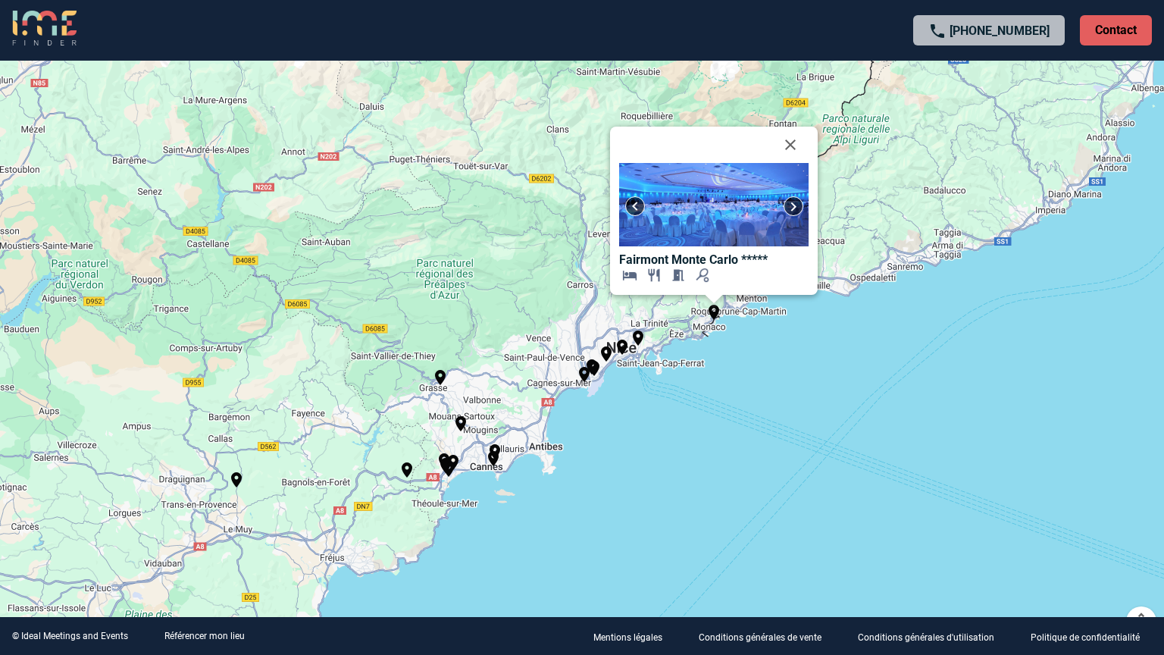
click at [795, 201] on img at bounding box center [794, 206] width 18 height 18
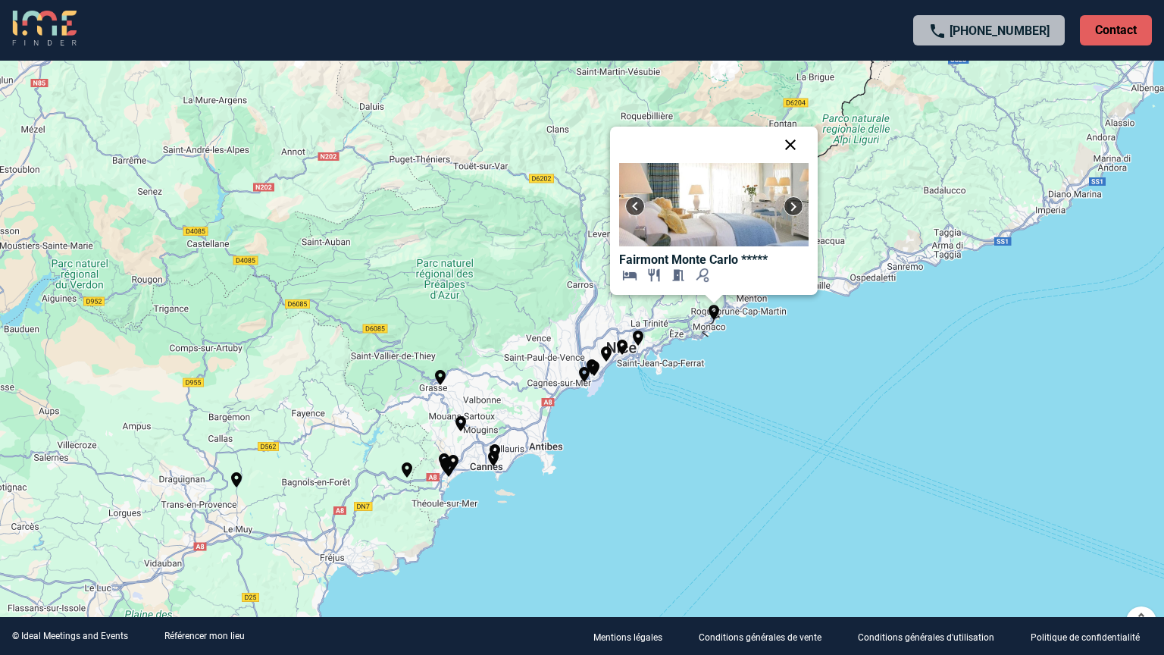
click at [789, 152] on button "Fermer" at bounding box center [790, 145] width 36 height 36
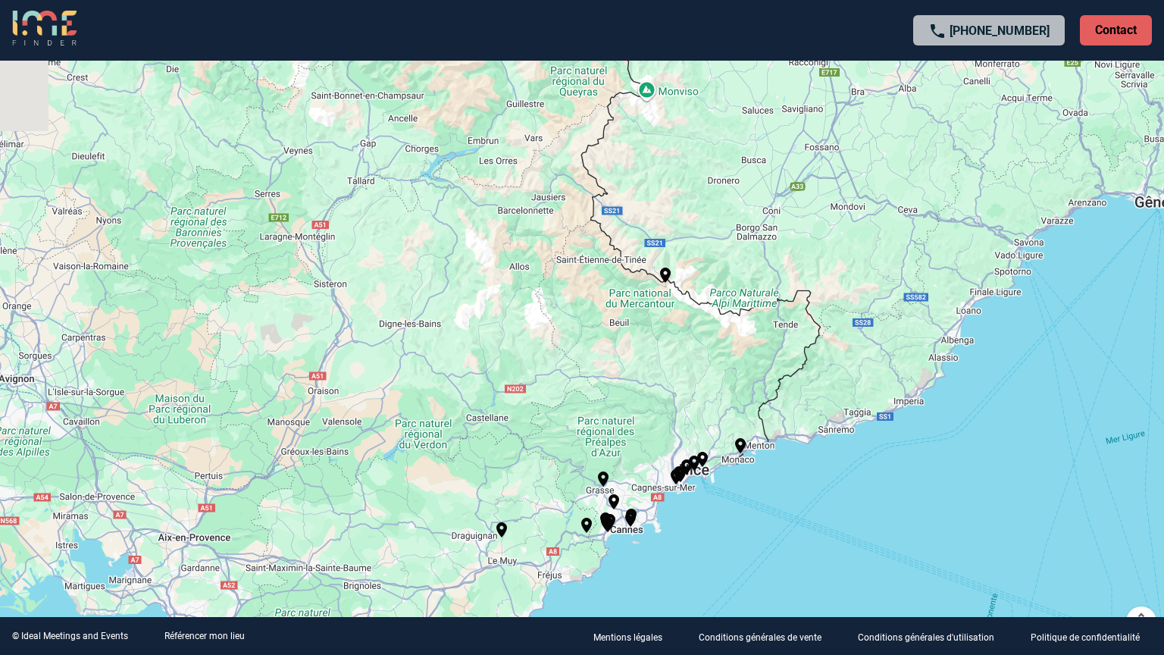
drag, startPoint x: 635, startPoint y: 215, endPoint x: 685, endPoint y: 425, distance: 215.8
click at [694, 431] on div "Pour activer le glissement avec le clavier, appuyez sur Alt+Entrée. Une fois ce…" at bounding box center [582, 327] width 1164 height 655
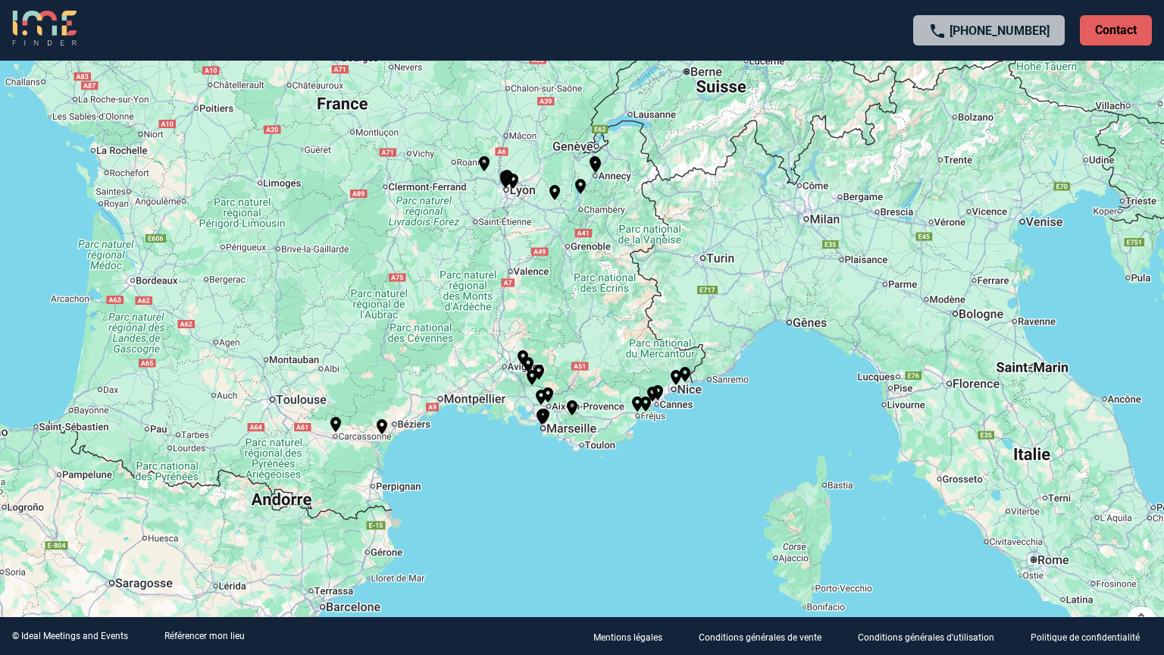
drag, startPoint x: 572, startPoint y: 214, endPoint x: 661, endPoint y: 415, distance: 220.3
click at [661, 415] on div "Pour activer le glissement avec le clavier, appuyez sur Alt+Entrée. Une fois ce…" at bounding box center [582, 327] width 1164 height 655
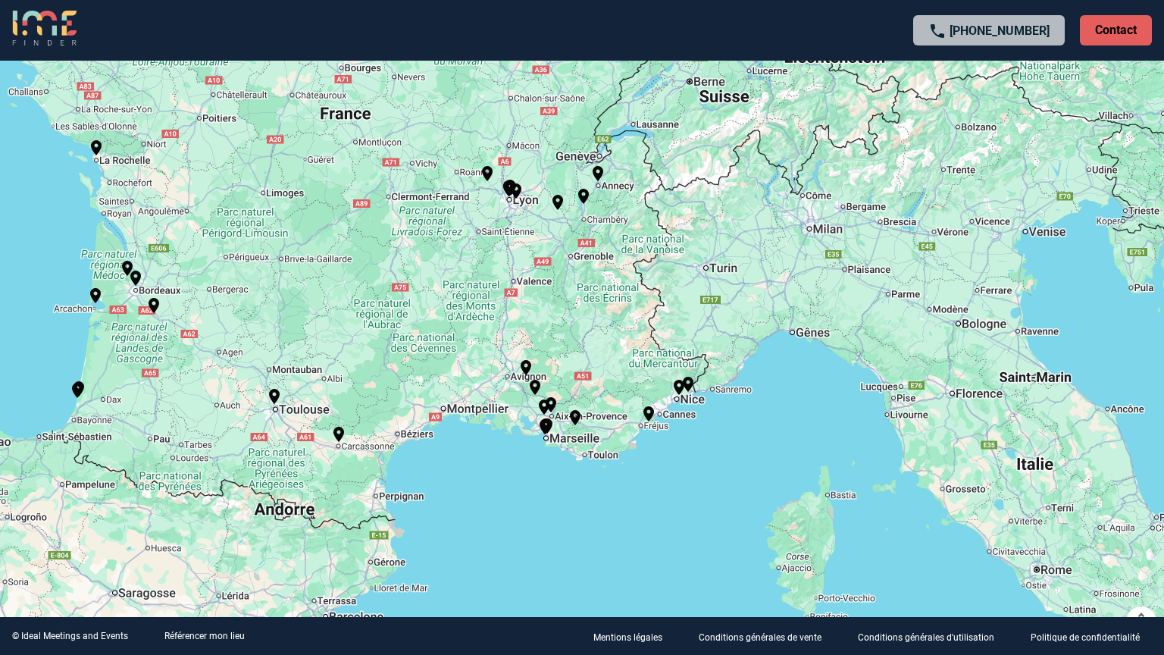
drag, startPoint x: 527, startPoint y: 300, endPoint x: 626, endPoint y: 429, distance: 162.7
click at [628, 431] on div "Pour activer le glissement avec le clavier, appuyez sur Alt+Entrée. Une fois ce…" at bounding box center [582, 327] width 1164 height 655
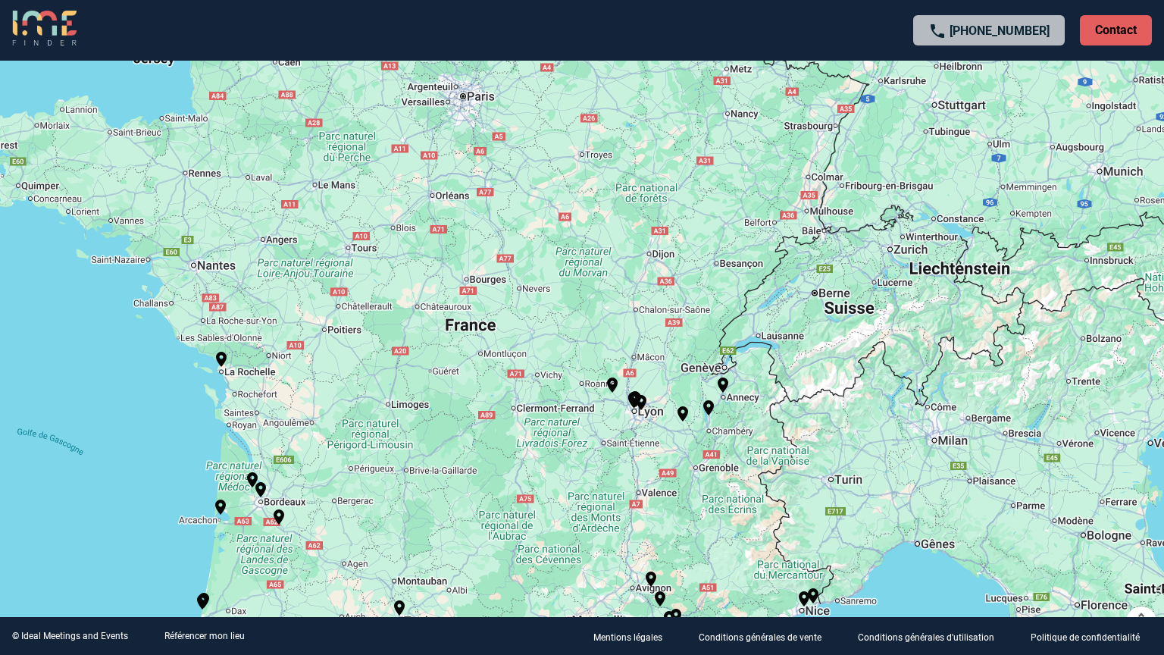
drag, startPoint x: 384, startPoint y: 127, endPoint x: 542, endPoint y: 171, distance: 163.7
click at [601, 462] on div "Pour activer le glissement avec le clavier, appuyez sur Alt+Entrée. Une fois ce…" at bounding box center [582, 327] width 1164 height 655
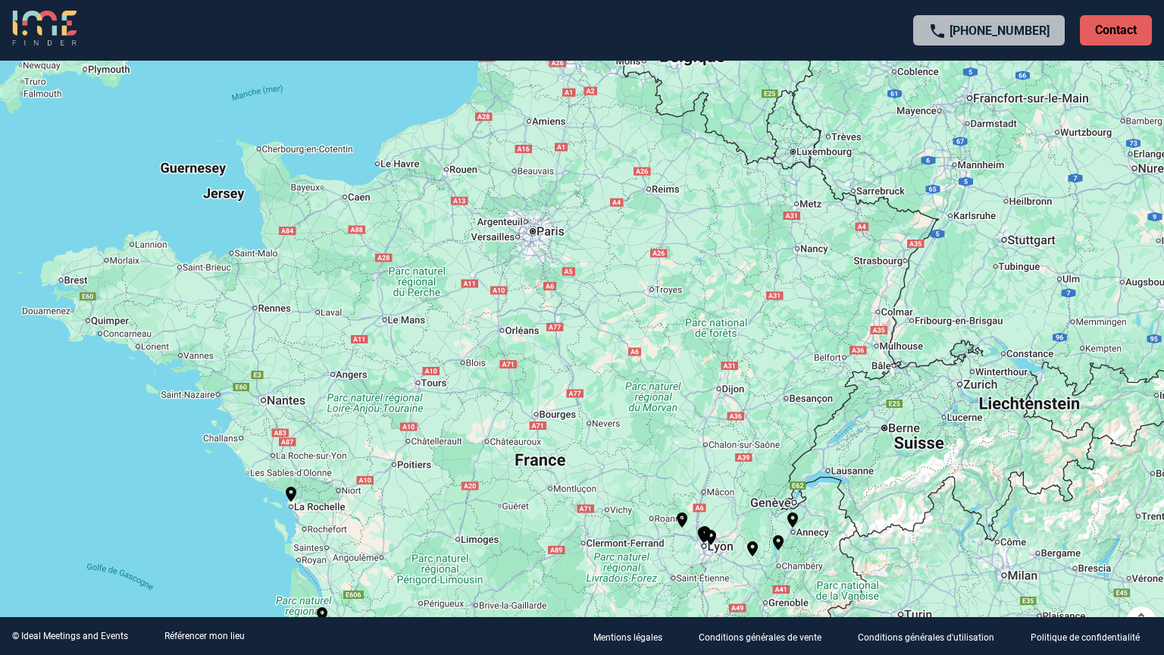
drag, startPoint x: 528, startPoint y: 149, endPoint x: 624, endPoint y: 339, distance: 213.2
click at [634, 346] on div "Pour activer le glissement avec le clavier, appuyez sur Alt+Entrée. Une fois ce…" at bounding box center [582, 327] width 1164 height 655
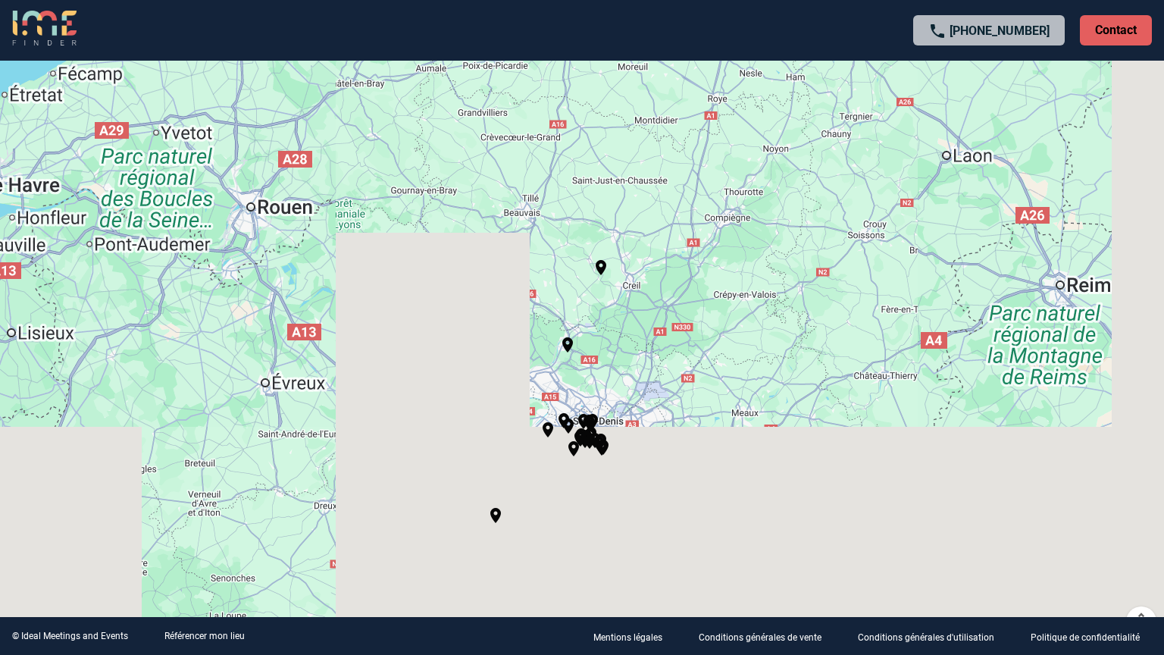
drag, startPoint x: 643, startPoint y: 371, endPoint x: 637, endPoint y: 268, distance: 103.3
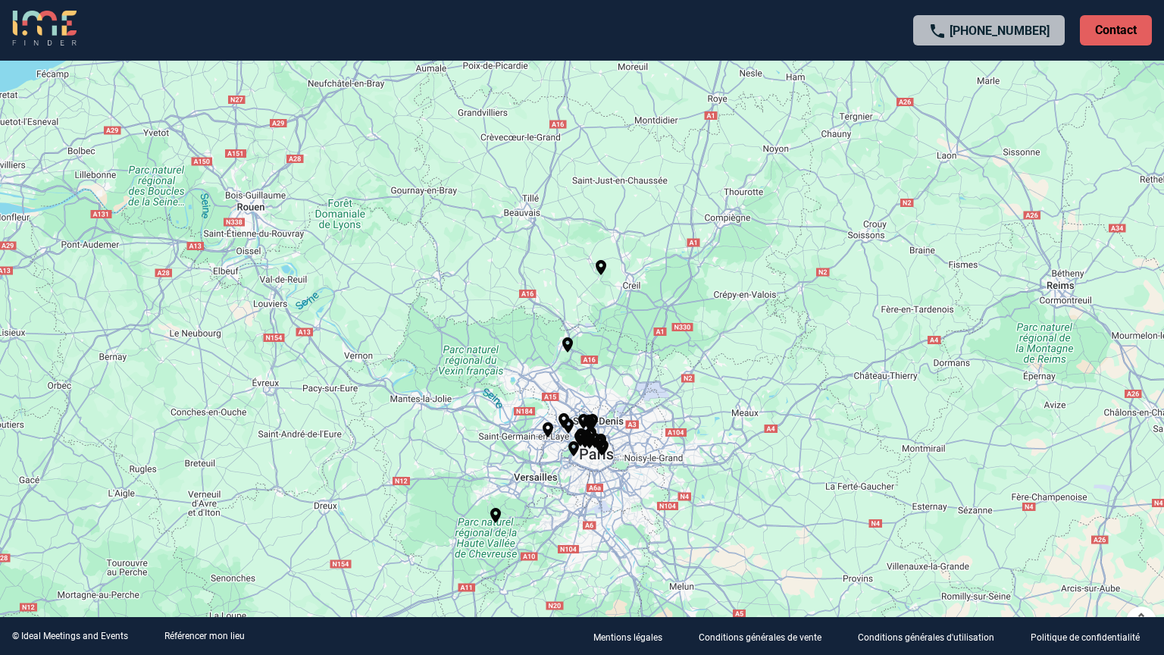
click at [637, 268] on div "Pour activer le glissement avec le clavier, appuyez sur Alt+Entrée. Une fois ce…" at bounding box center [582, 327] width 1164 height 655
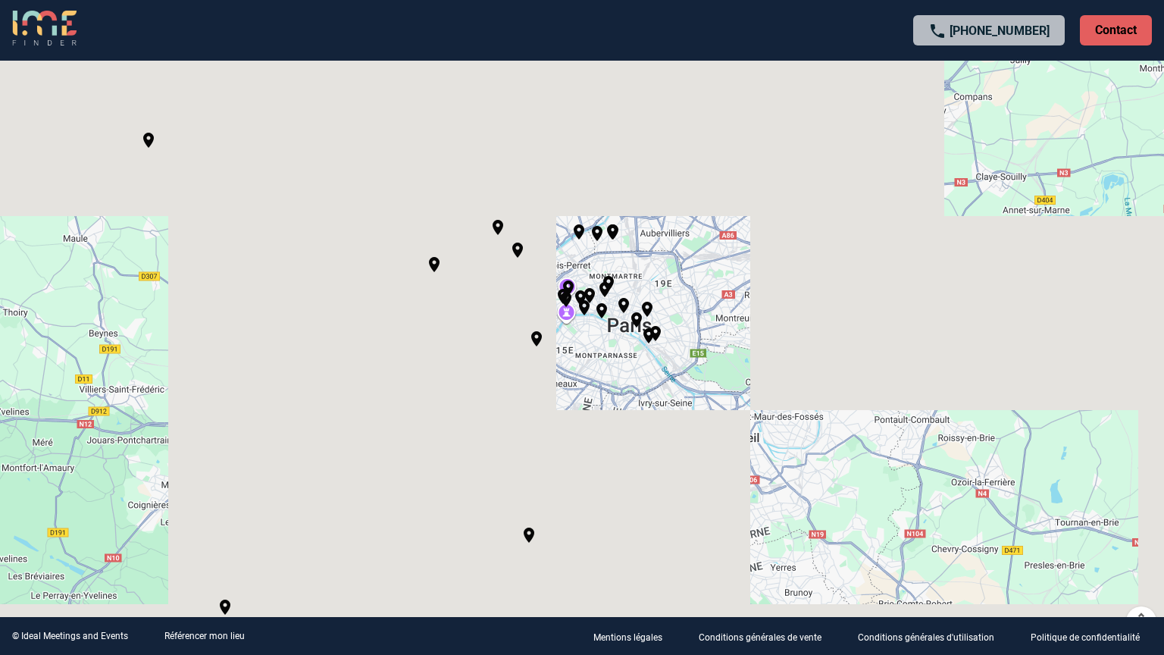
drag, startPoint x: 704, startPoint y: 361, endPoint x: 741, endPoint y: 259, distance: 108.2
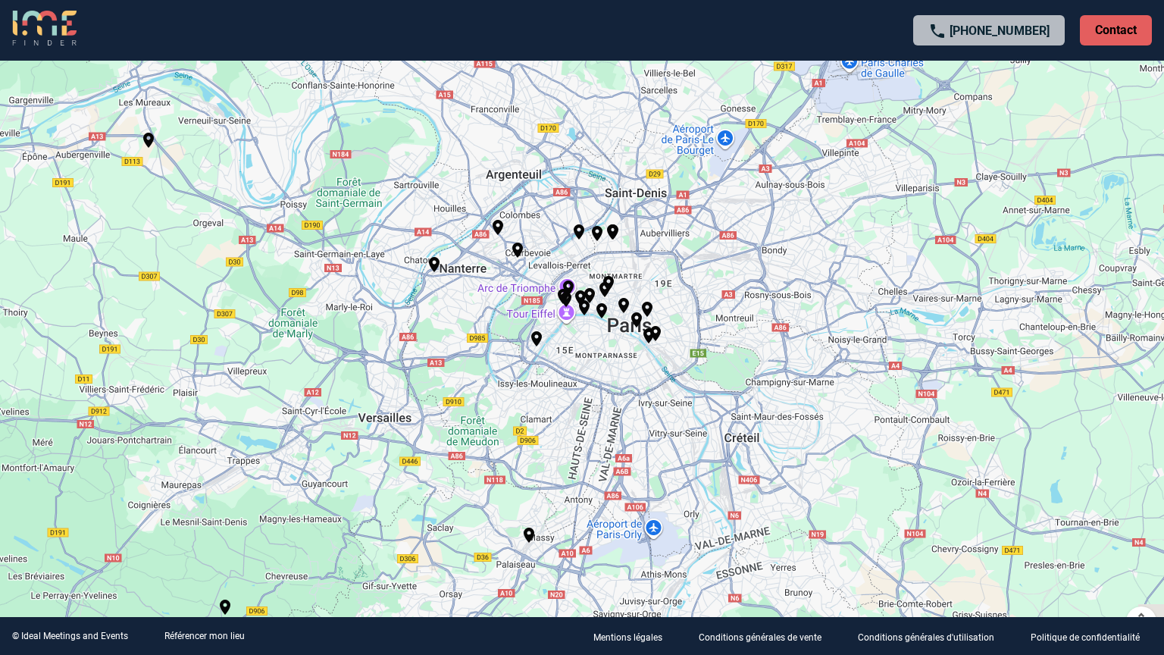
click at [741, 259] on div "Pour activer le glissement avec le clavier, appuyez sur Alt+Entrée. Une fois ce…" at bounding box center [582, 327] width 1164 height 655
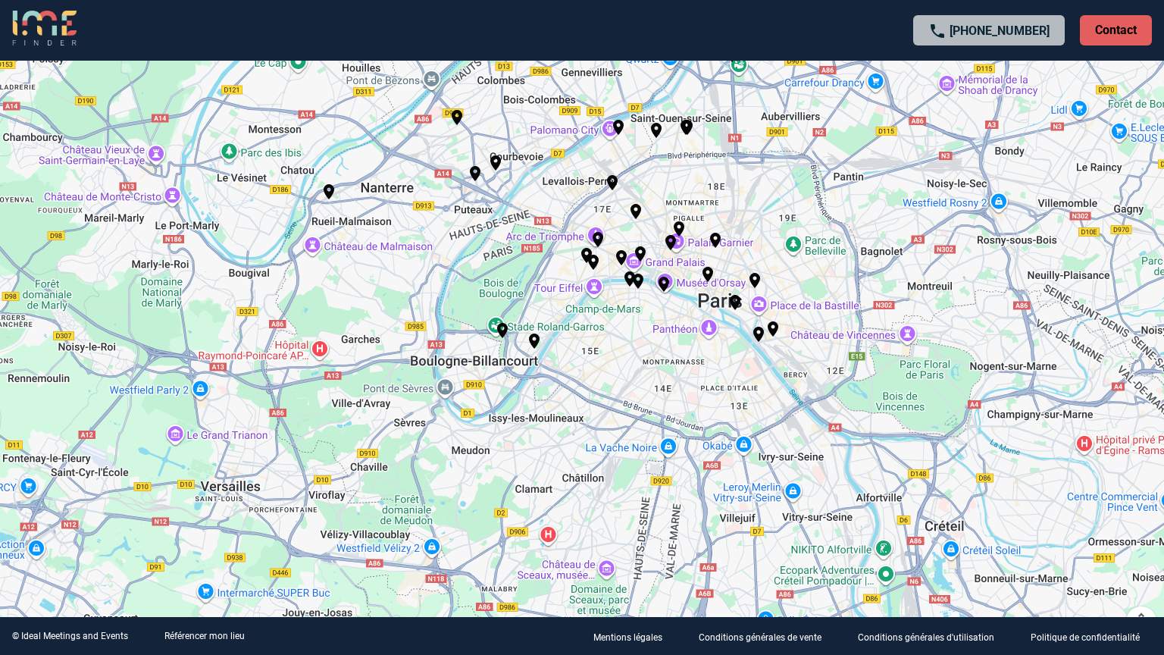
click at [1140, 14] on button "Passer en plein écran" at bounding box center [1141, 23] width 30 height 30
